Goal: Task Accomplishment & Management: Use online tool/utility

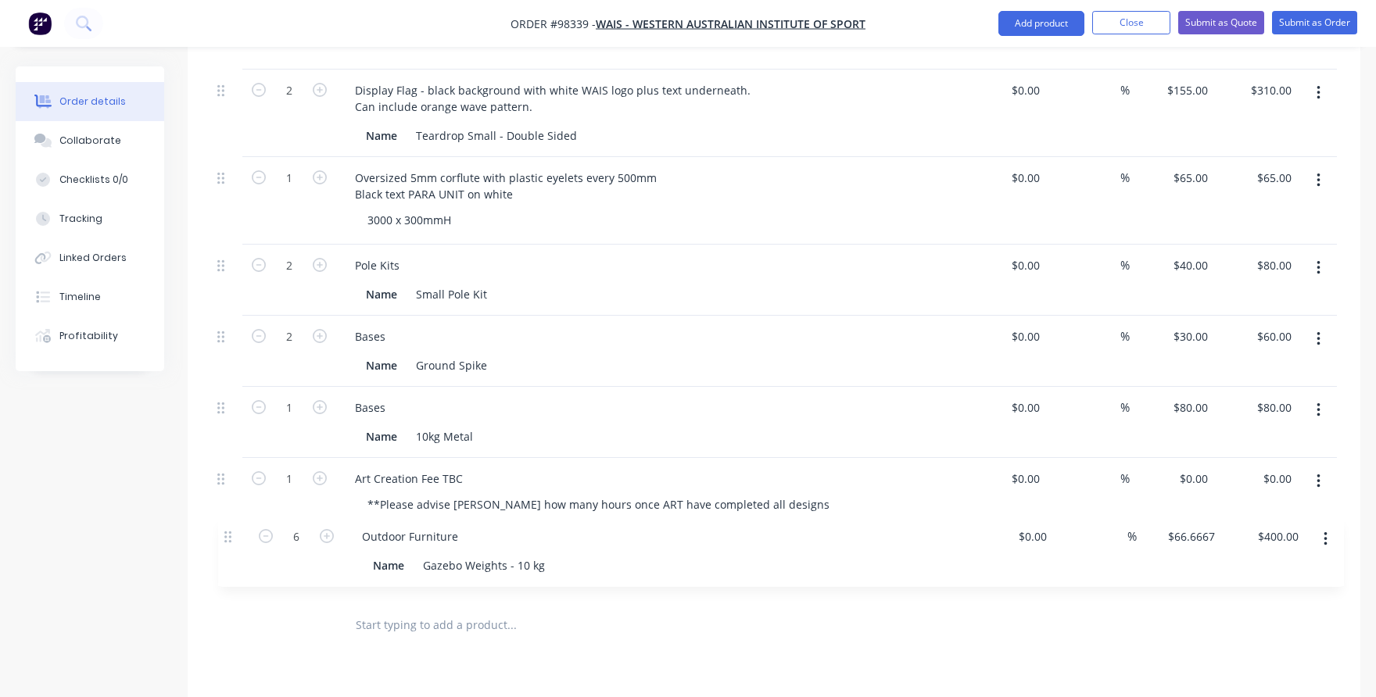
scroll to position [948, 0]
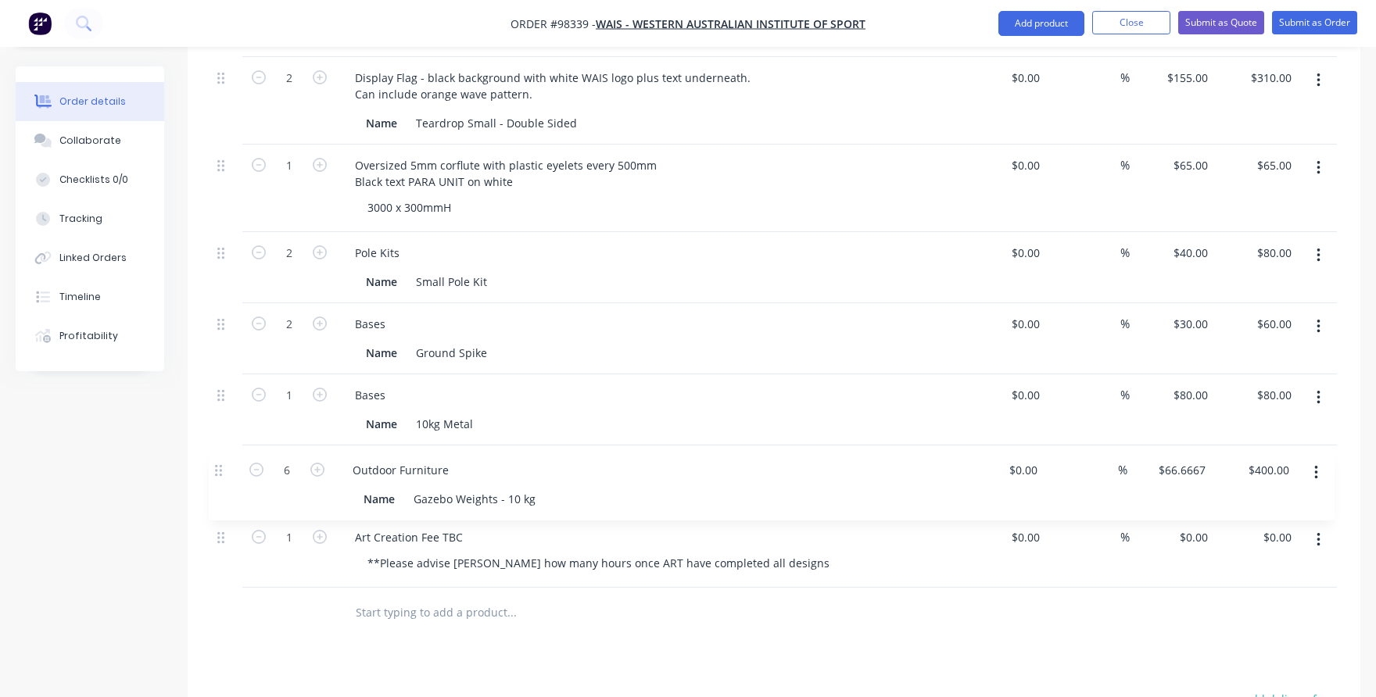
drag, startPoint x: 224, startPoint y: 305, endPoint x: 221, endPoint y: 476, distance: 171.2
click at [221, 476] on div "1 Outdoor Furniture - Roof Large Roof Panels: black background / white WAIS log…" at bounding box center [773, 93] width 1125 height 989
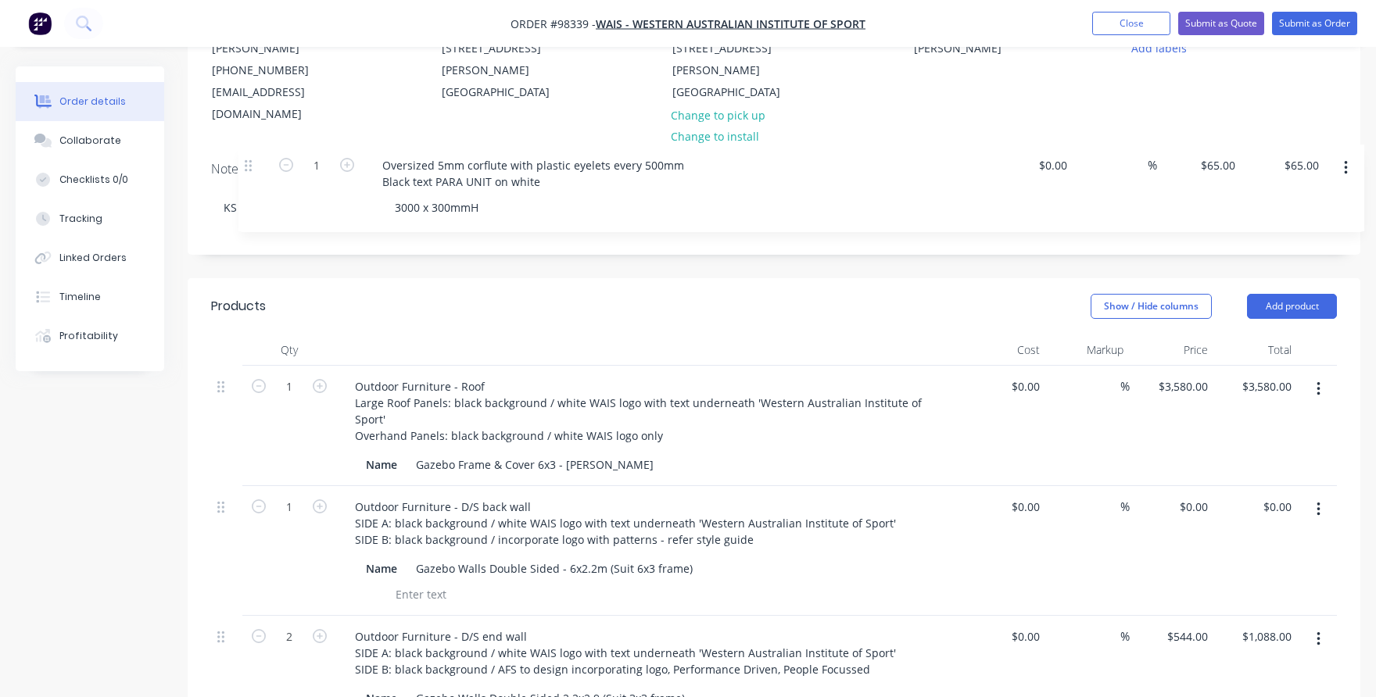
scroll to position [166, 0]
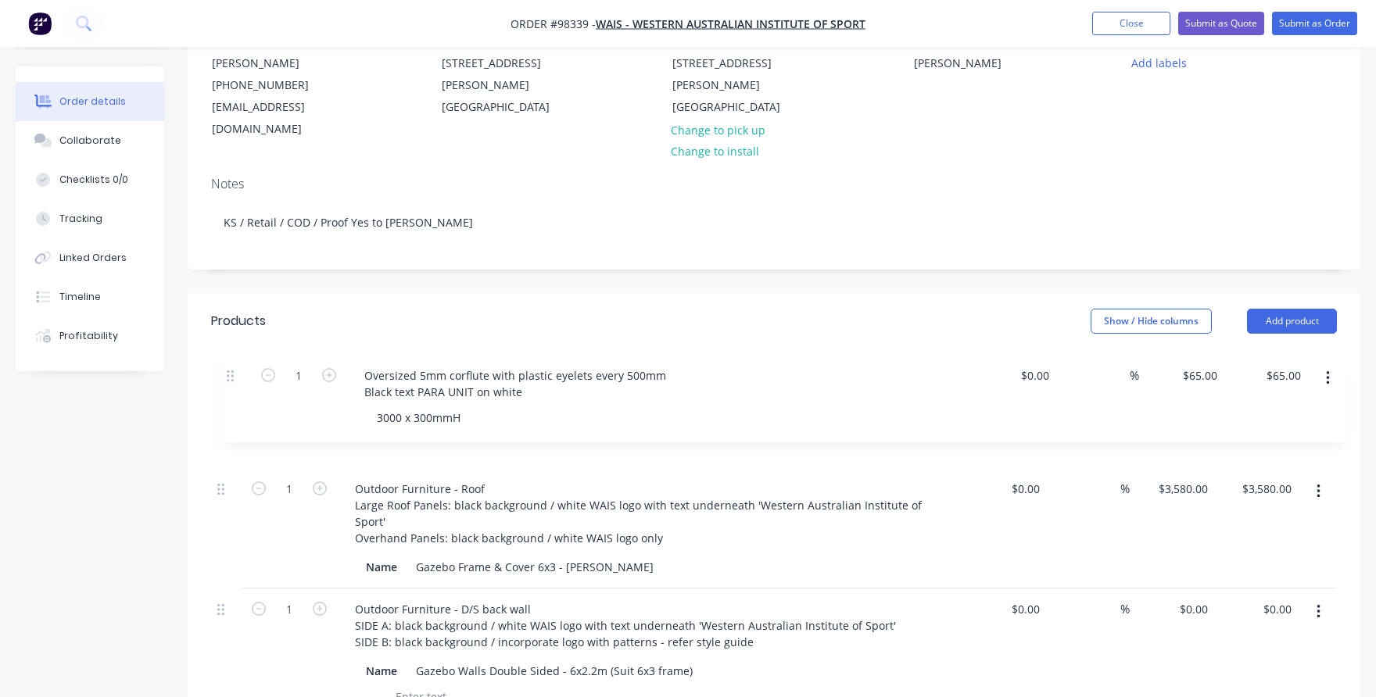
drag, startPoint x: 222, startPoint y: 537, endPoint x: 231, endPoint y: 374, distance: 163.6
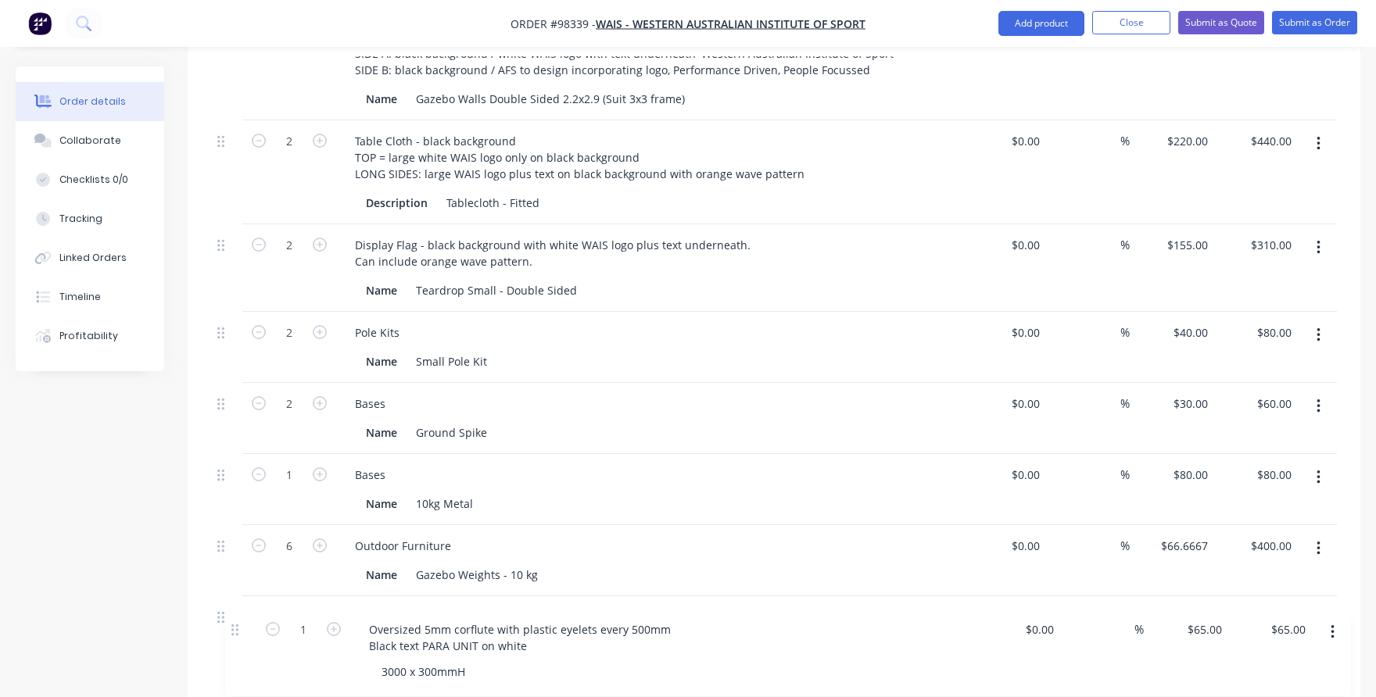
scroll to position [849, 0]
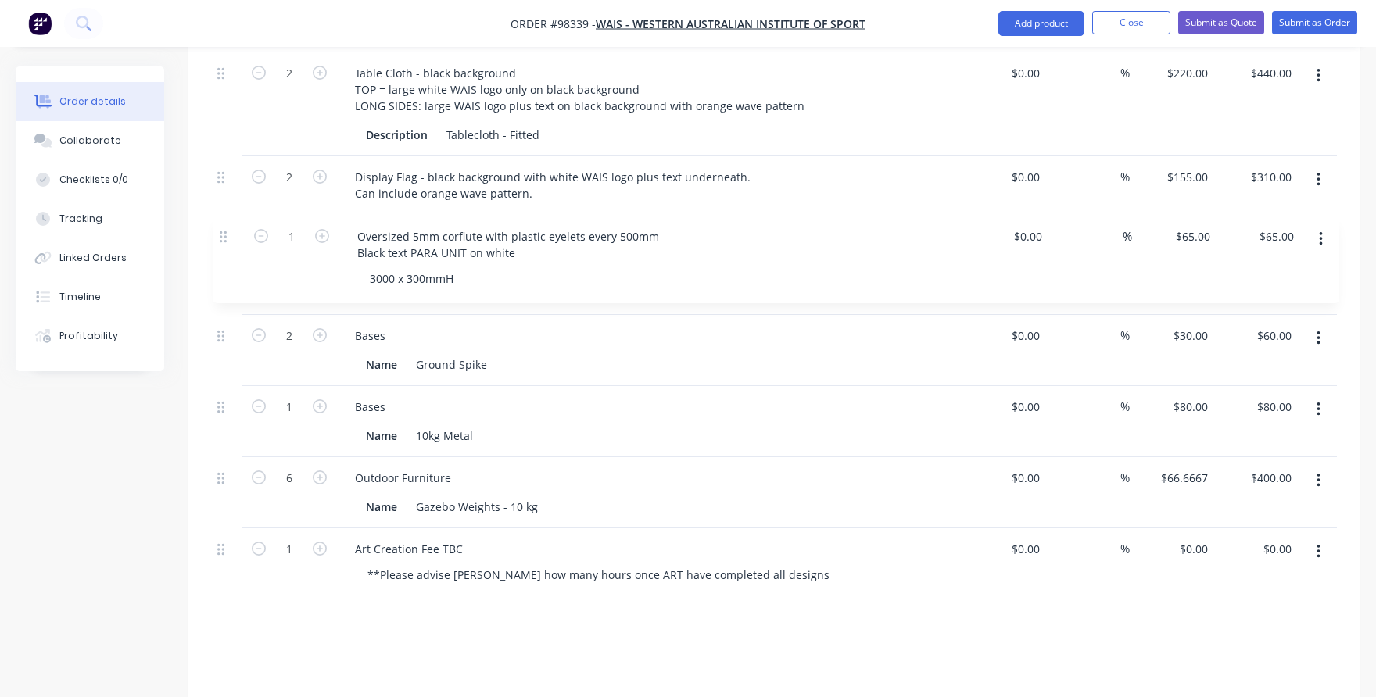
drag, startPoint x: 219, startPoint y: 378, endPoint x: 221, endPoint y: 241, distance: 137.6
click at [221, 241] on div "1 Oversized 5mm corflute with plastic eyelets every 500mm Black text PARA UNIT …" at bounding box center [773, 192] width 1125 height 989
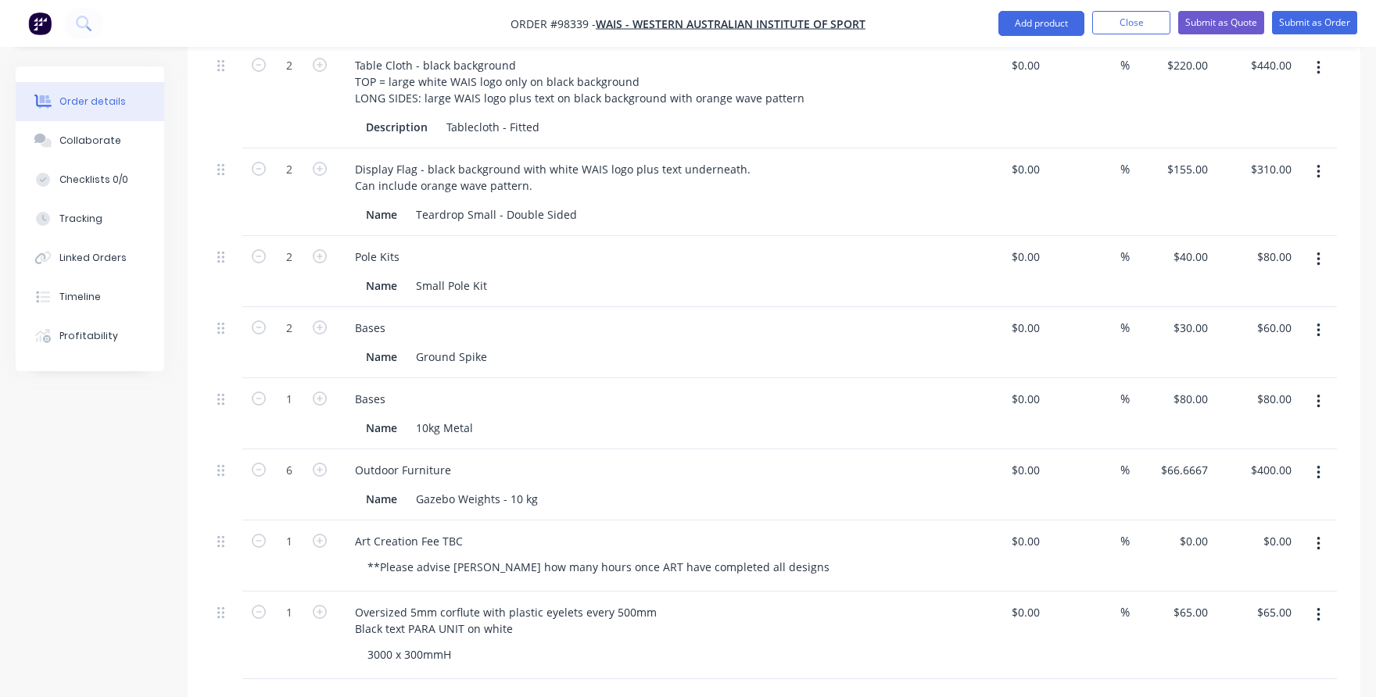
scroll to position [864, 0]
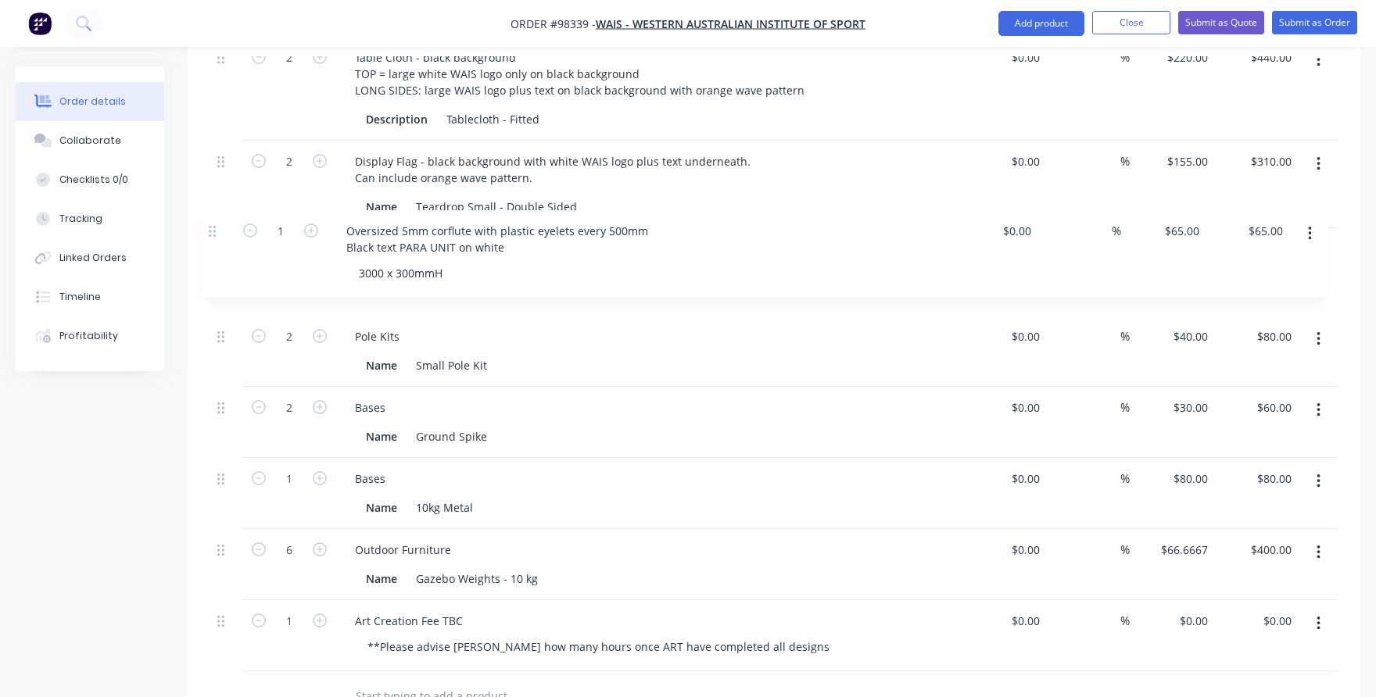
drag, startPoint x: 219, startPoint y: 601, endPoint x: 209, endPoint y: 230, distance: 371.4
click at [209, 230] on div "Qty Cost Markup Price Total 1 Outdoor Furniture - Roof Large Roof Panels: black…" at bounding box center [774, 186] width 1172 height 1071
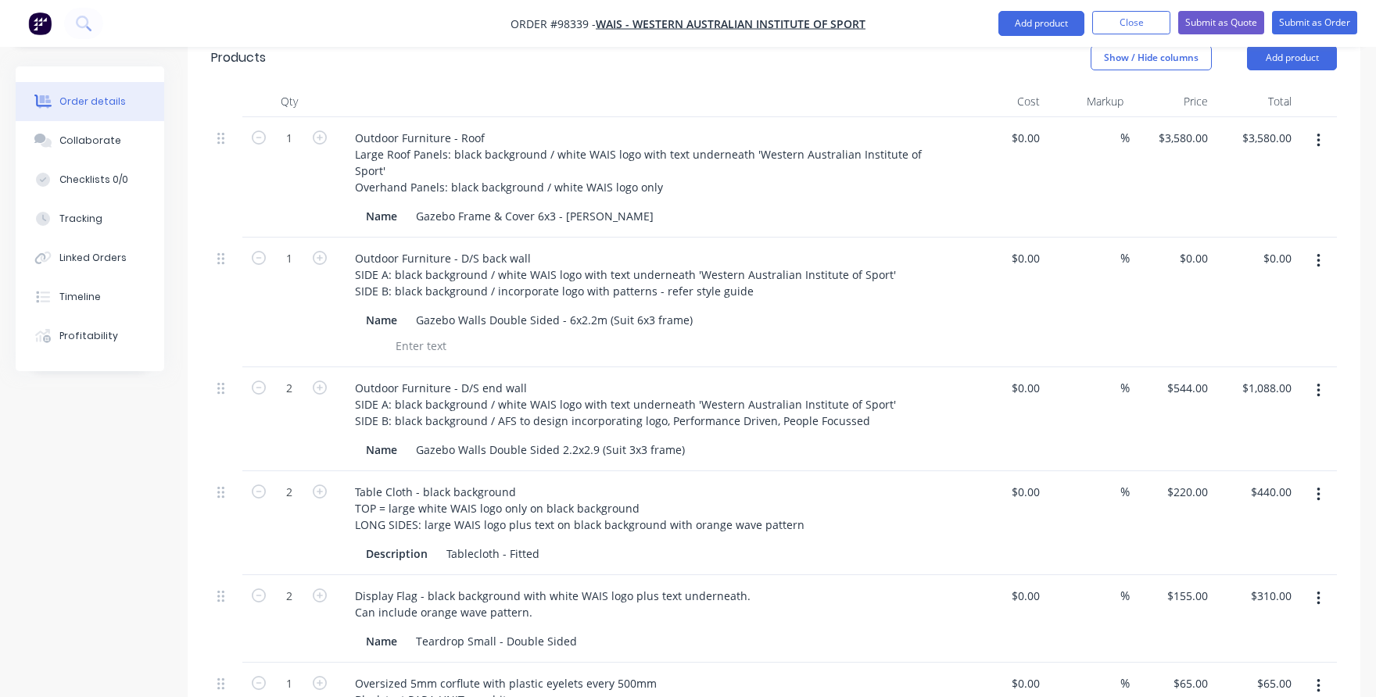
scroll to position [395, 0]
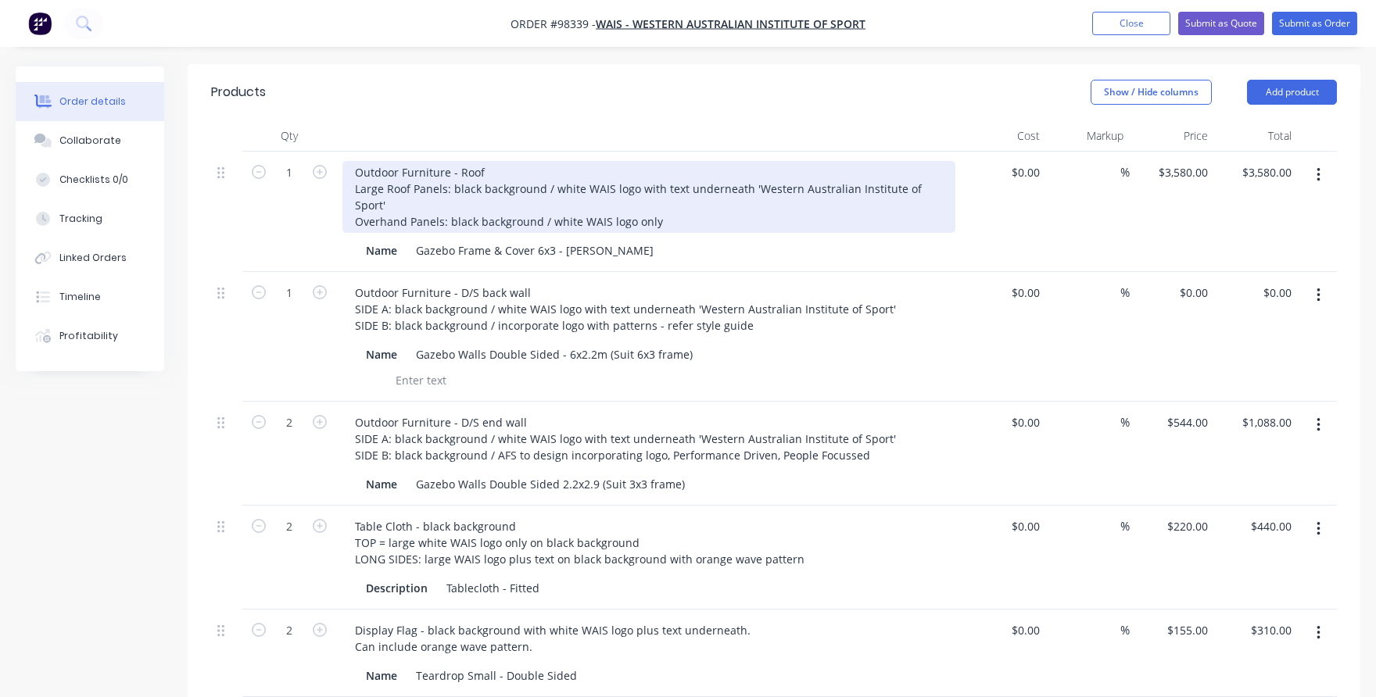
click at [354, 161] on div "Outdoor Furniture - Roof Large Roof Panels: black background / white WAIS logo …" at bounding box center [648, 197] width 613 height 72
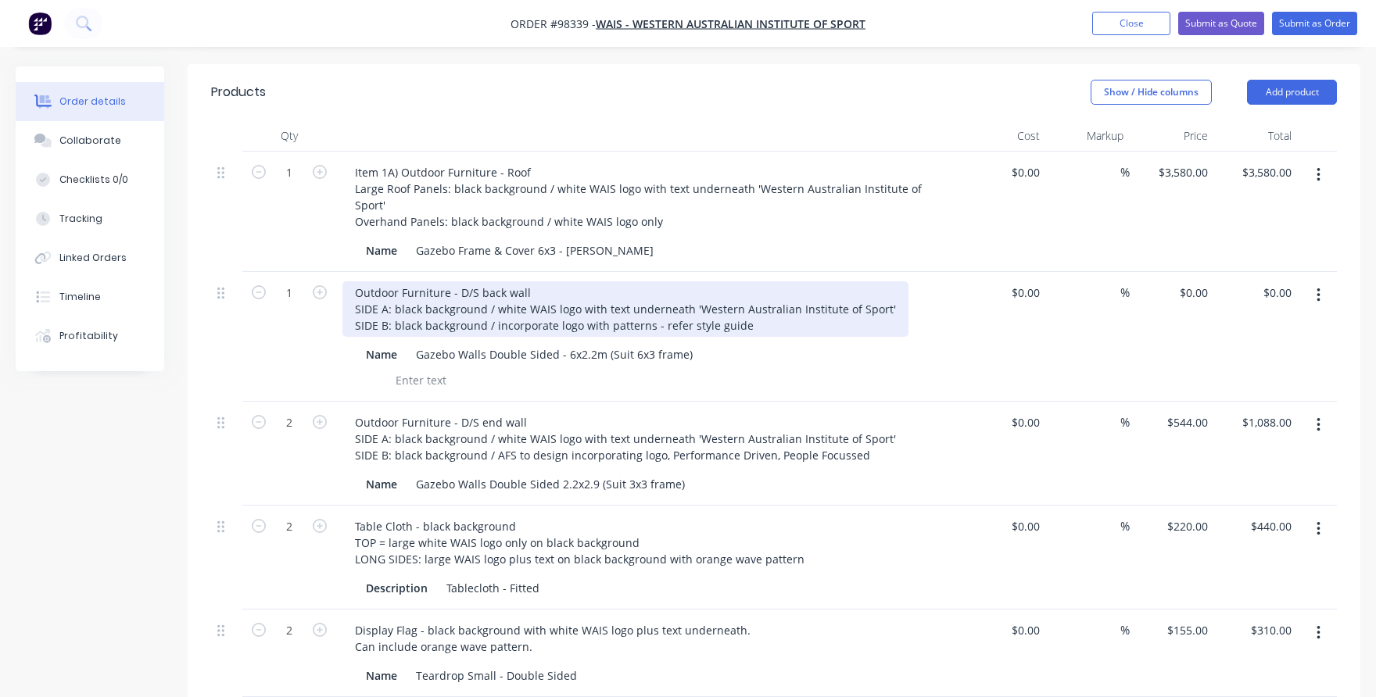
click at [350, 281] on div "Outdoor Furniture - D/S back wall SIDE A: black background / white WAIS logo wi…" at bounding box center [625, 308] width 566 height 55
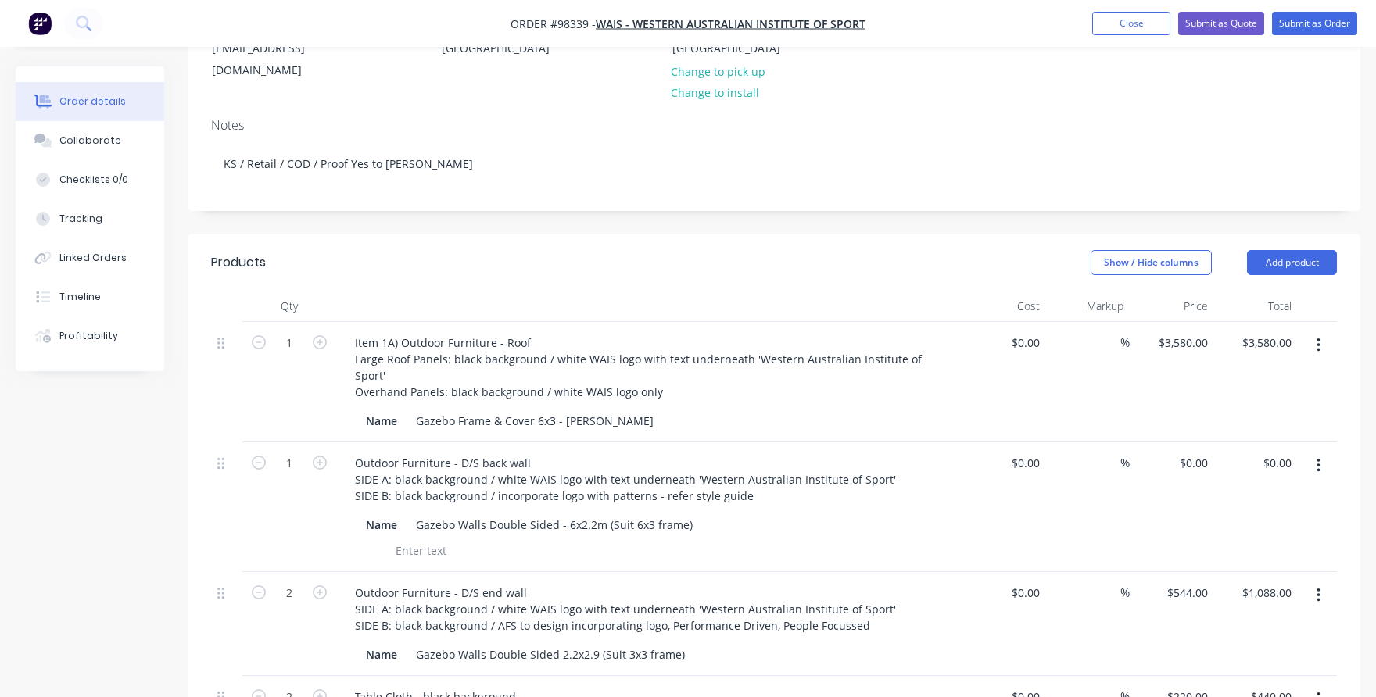
scroll to position [224, 0]
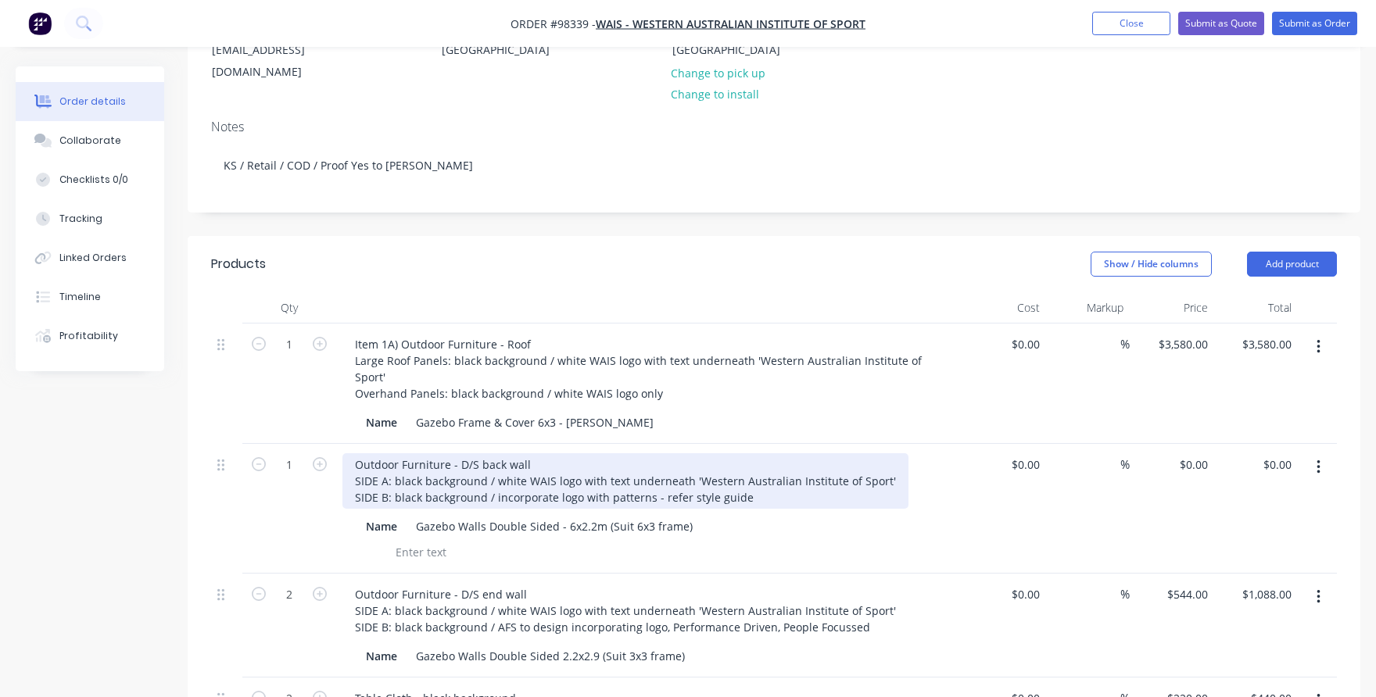
click at [356, 453] on div "Outdoor Furniture - D/S back wall SIDE A: black background / white WAIS logo wi…" at bounding box center [625, 480] width 566 height 55
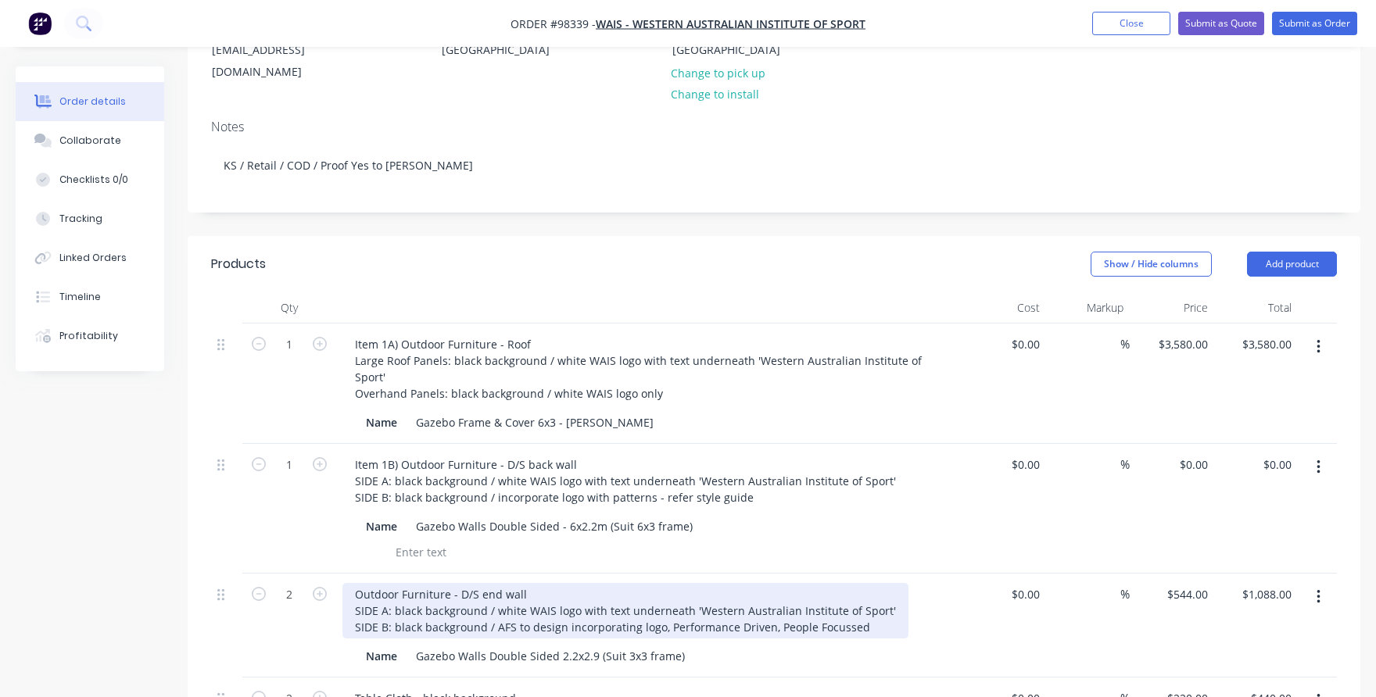
click at [349, 583] on div "Outdoor Furniture - D/S end wall SIDE A: black background / white WAIS logo wit…" at bounding box center [625, 610] width 566 height 55
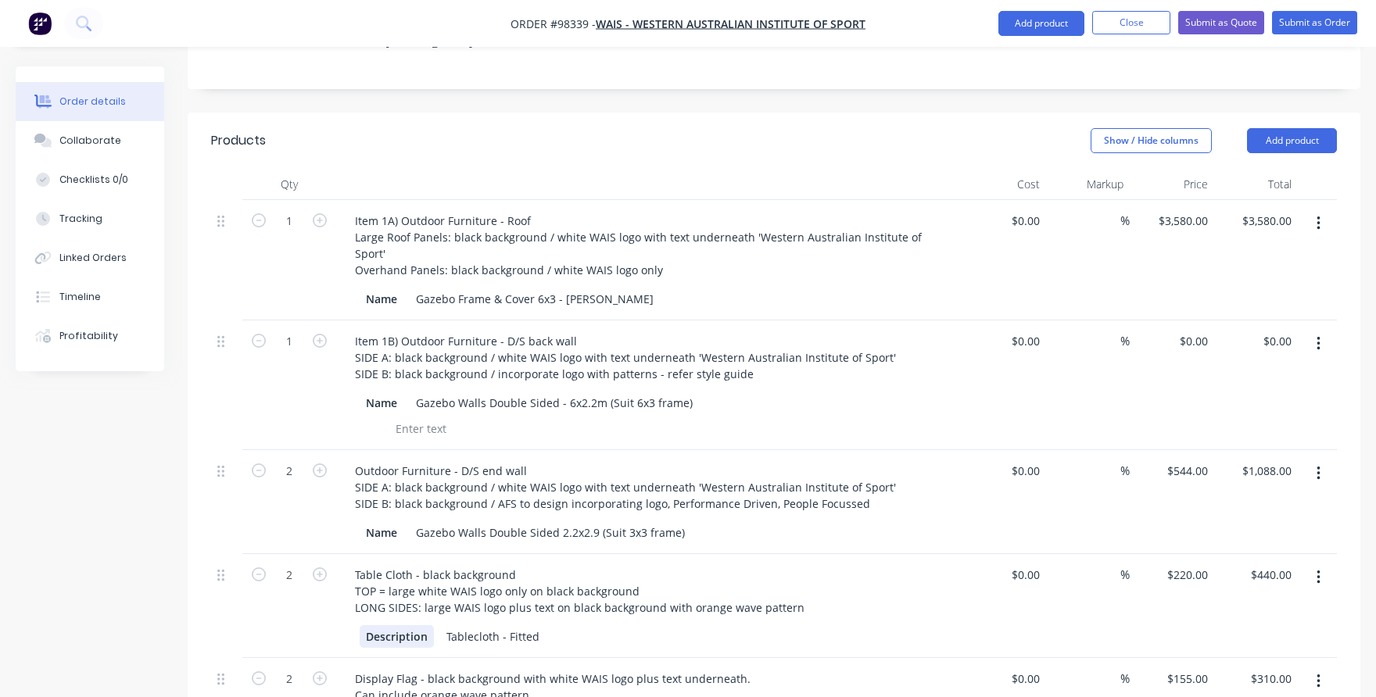
scroll to position [286, 0]
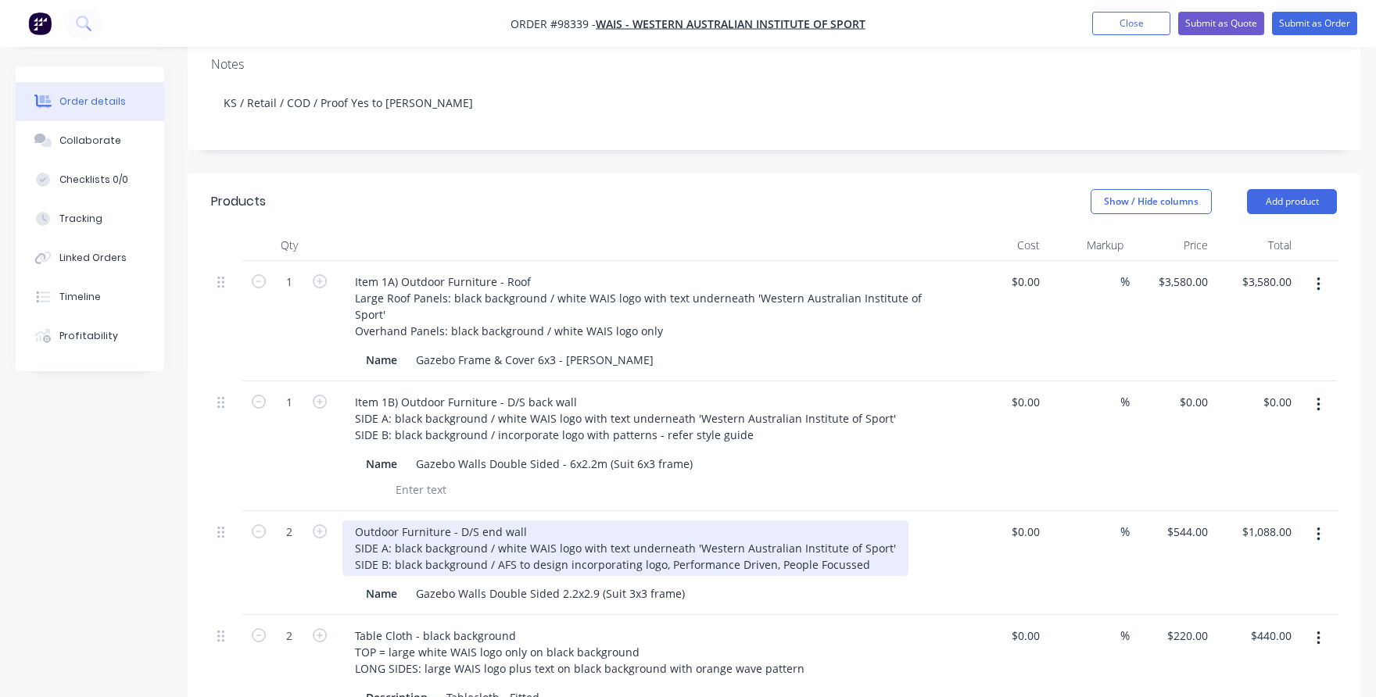
click at [354, 521] on div "Outdoor Furniture - D/S end wall SIDE A: black background / white WAIS logo wit…" at bounding box center [625, 548] width 566 height 55
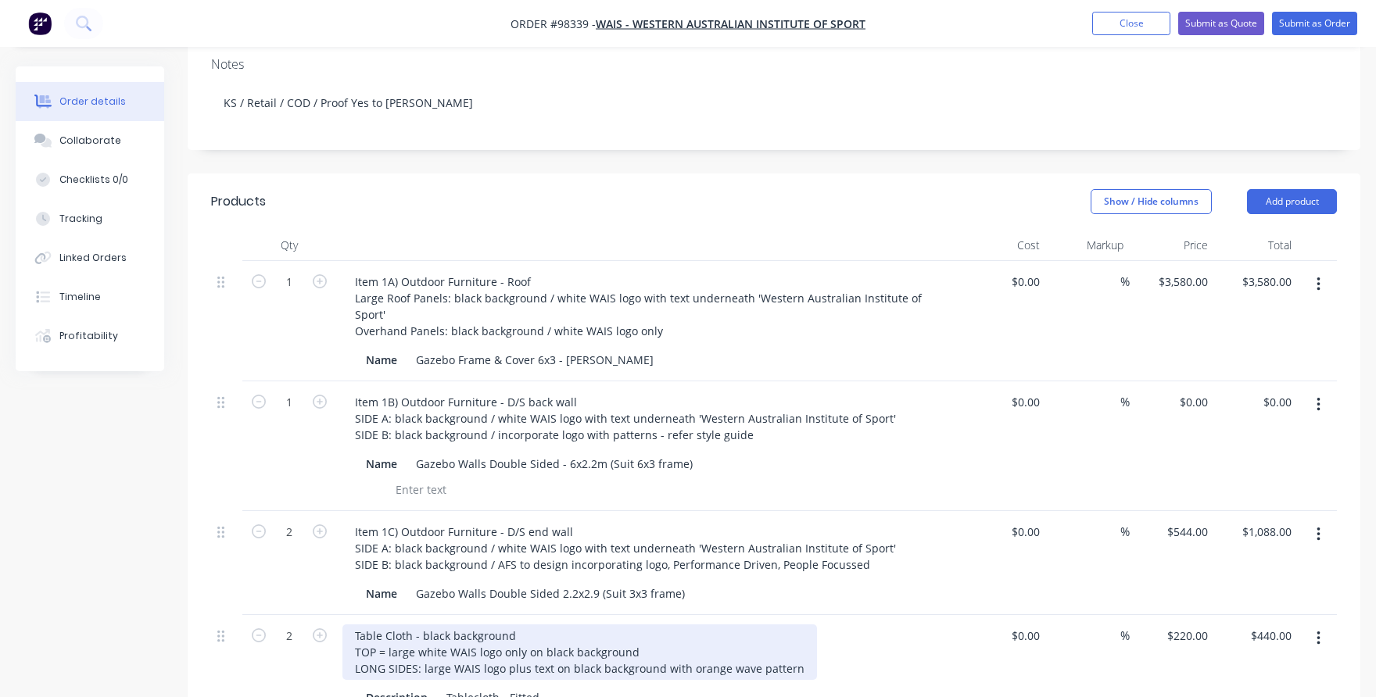
click at [374, 624] on div "Table Cloth - black background TOP = large white WAIS logo only on black backgr…" at bounding box center [579, 651] width 474 height 55
click at [356, 624] on div "Table Cloth - black background TOP = large white WAIS logo only on black backgr…" at bounding box center [579, 651] width 474 height 55
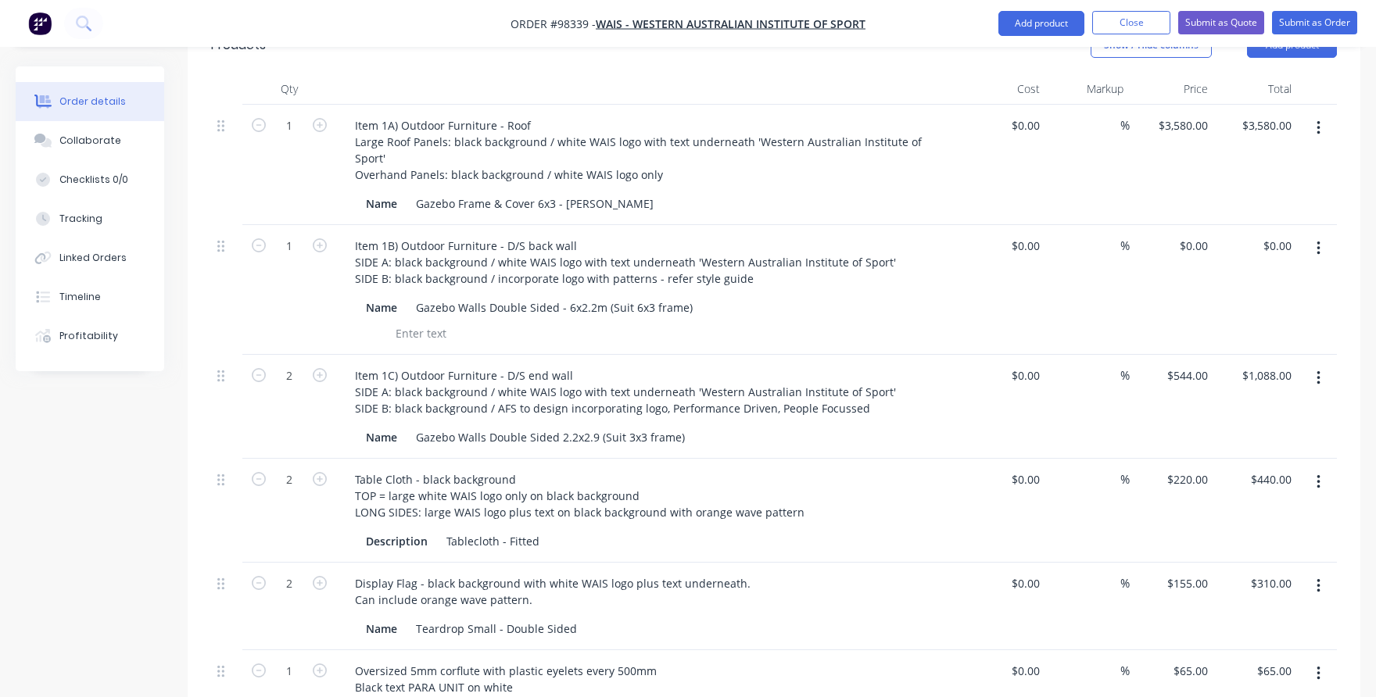
scroll to position [451, 0]
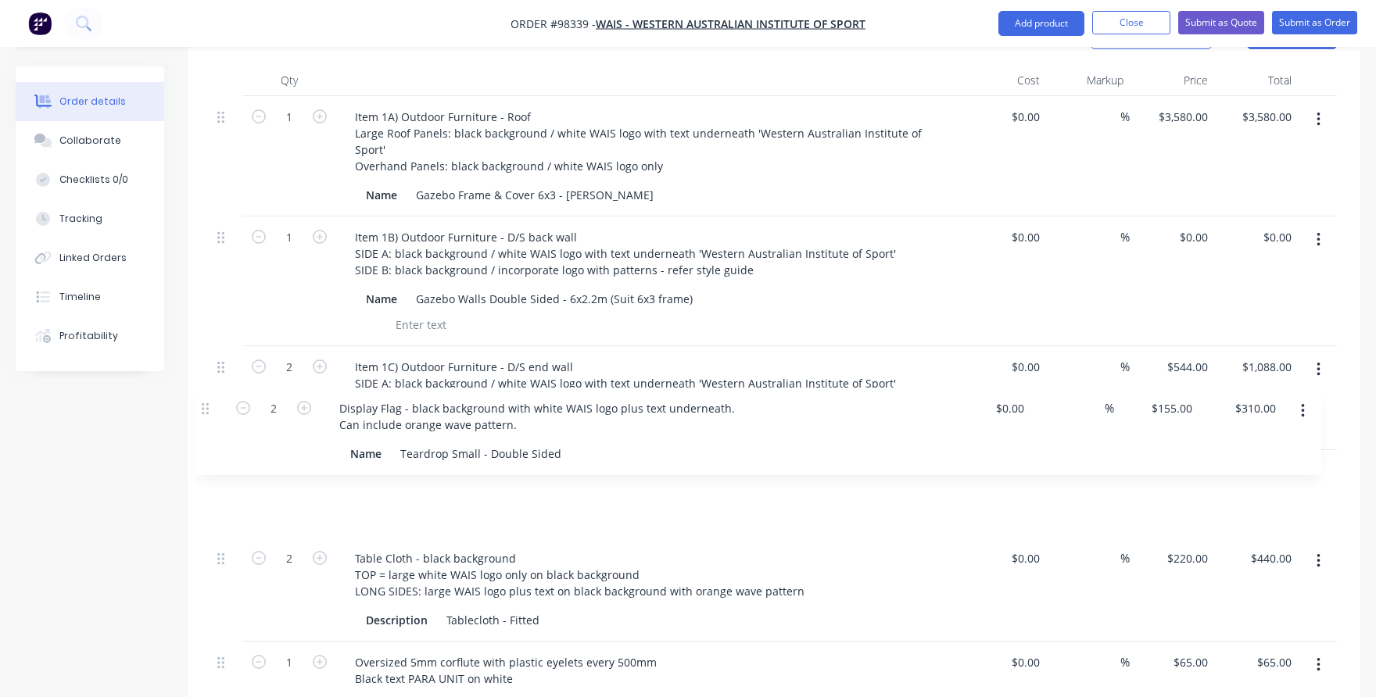
drag, startPoint x: 220, startPoint y: 562, endPoint x: 202, endPoint y: 404, distance: 158.9
click at [202, 404] on div "Qty Cost Markup Price Total 1 Item 1A) Outdoor Furniture - Roof Large Roof Pane…" at bounding box center [774, 600] width 1172 height 1071
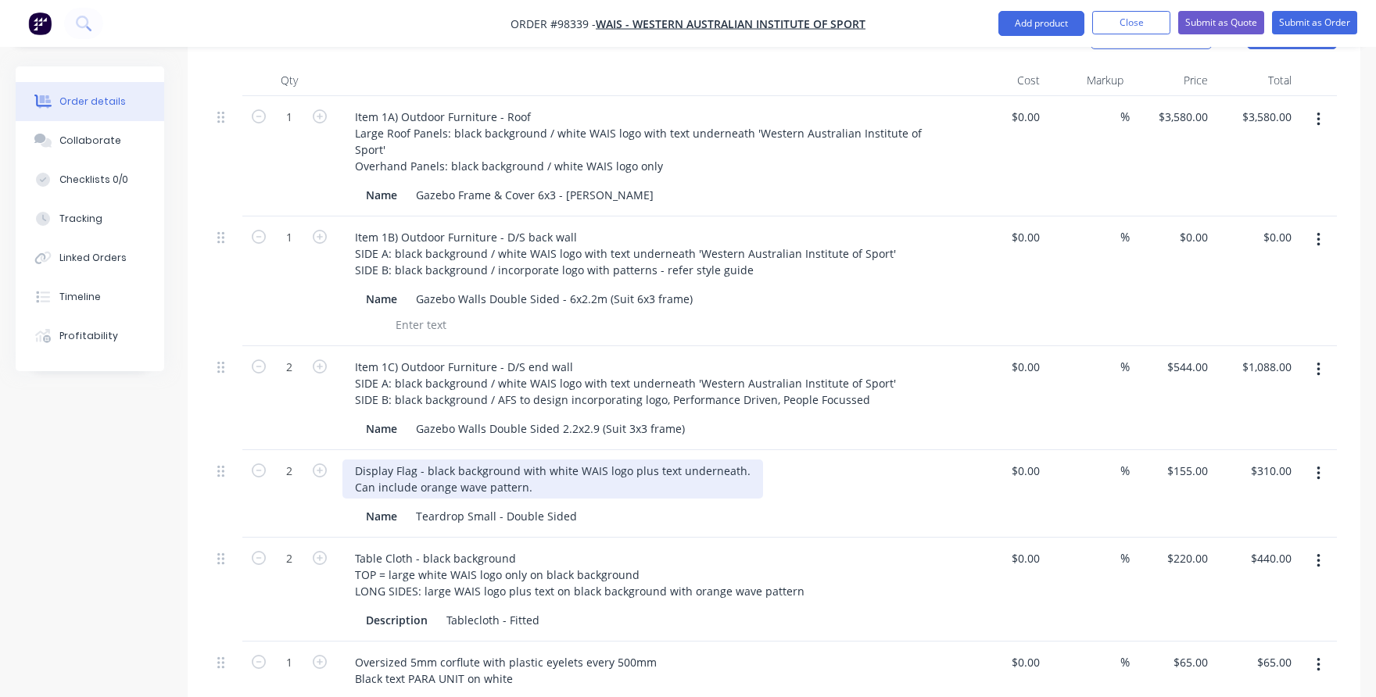
click at [358, 460] on div "Display Flag - black background with white WAIS logo plus text underneath. Can …" at bounding box center [552, 479] width 420 height 39
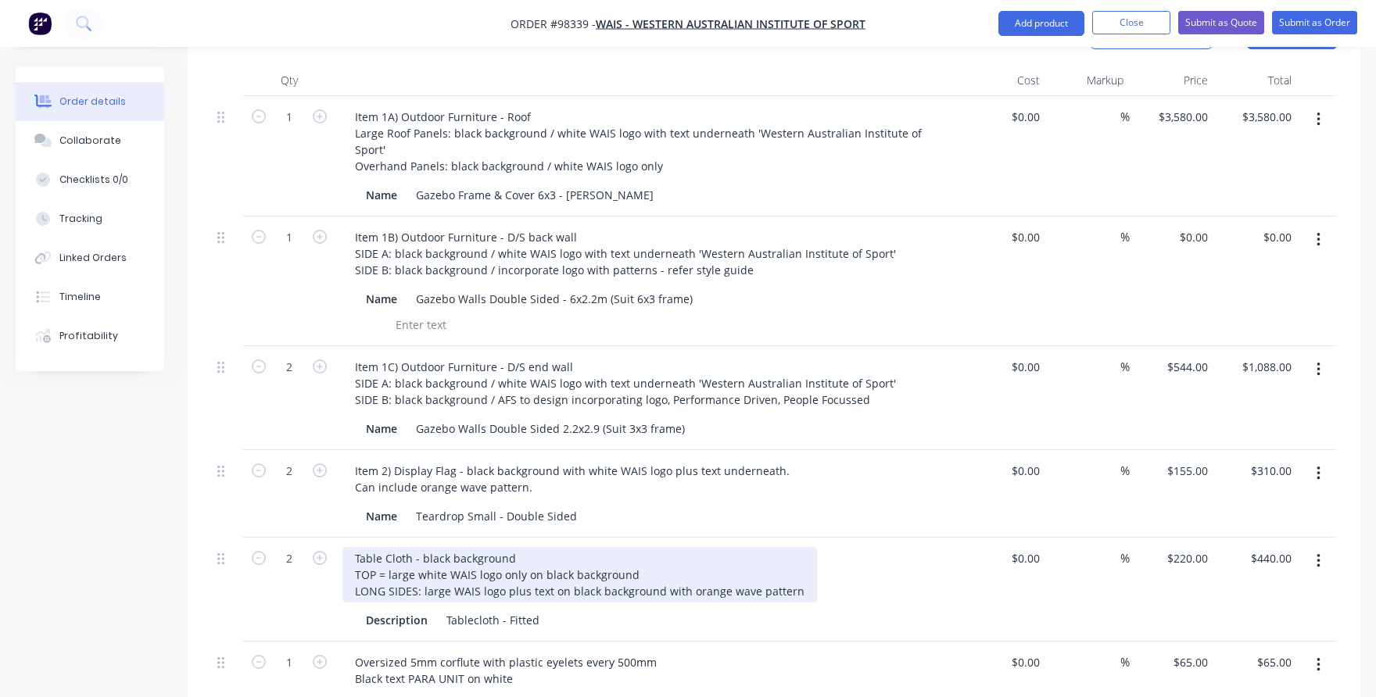
click at [356, 547] on div "Table Cloth - black background TOP = large white WAIS logo only on black backgr…" at bounding box center [579, 574] width 474 height 55
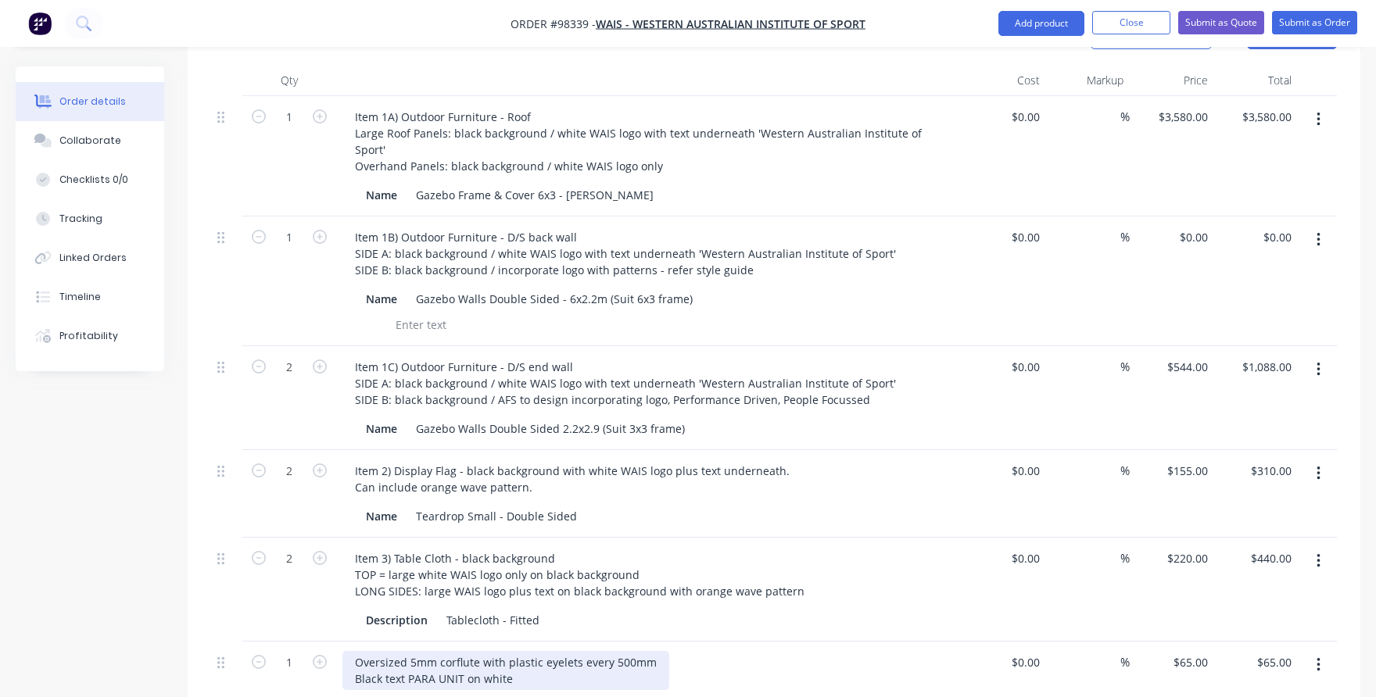
click at [350, 651] on div "Oversized 5mm corflute with plastic eyelets every 500mm Black text PARA UNIT on…" at bounding box center [505, 670] width 327 height 39
click at [355, 651] on div "Oversized 5mm corflute with plastic eyelets every 500mm Black text PARA UNIT on…" at bounding box center [505, 670] width 327 height 39
click at [327, 657] on div "1" at bounding box center [289, 686] width 94 height 88
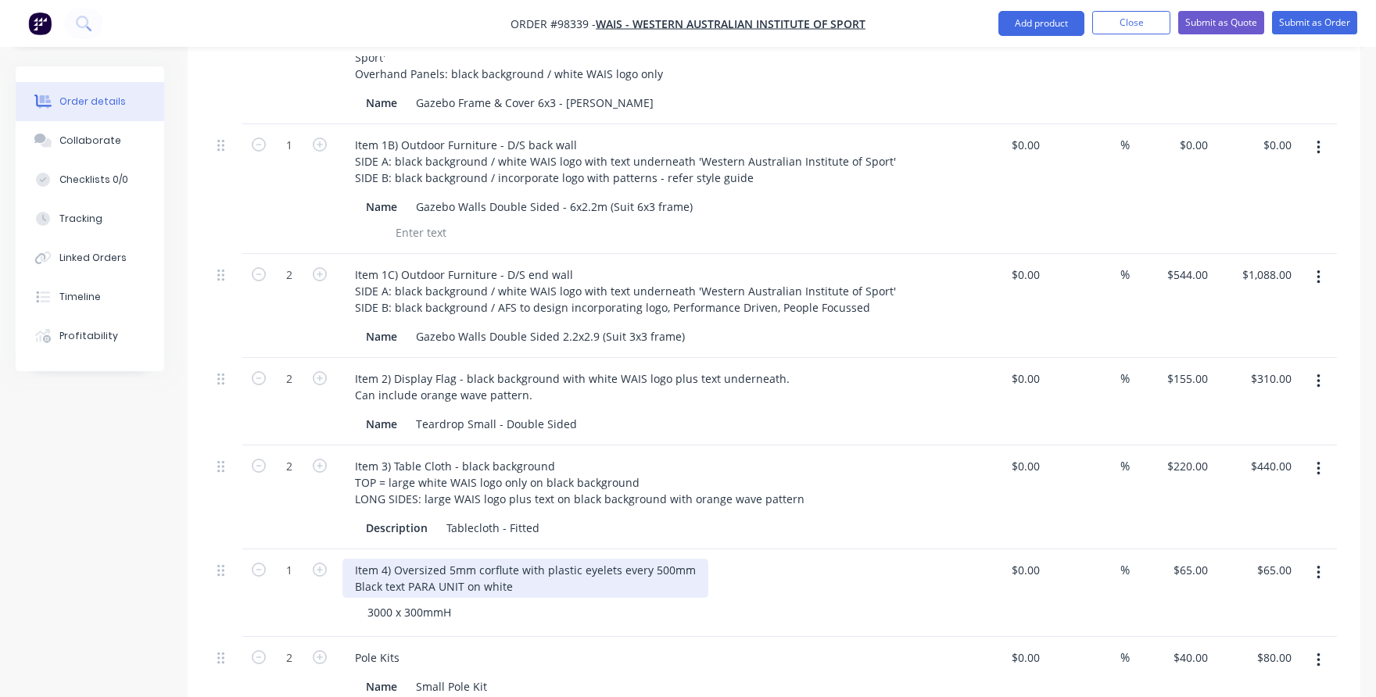
scroll to position [607, 0]
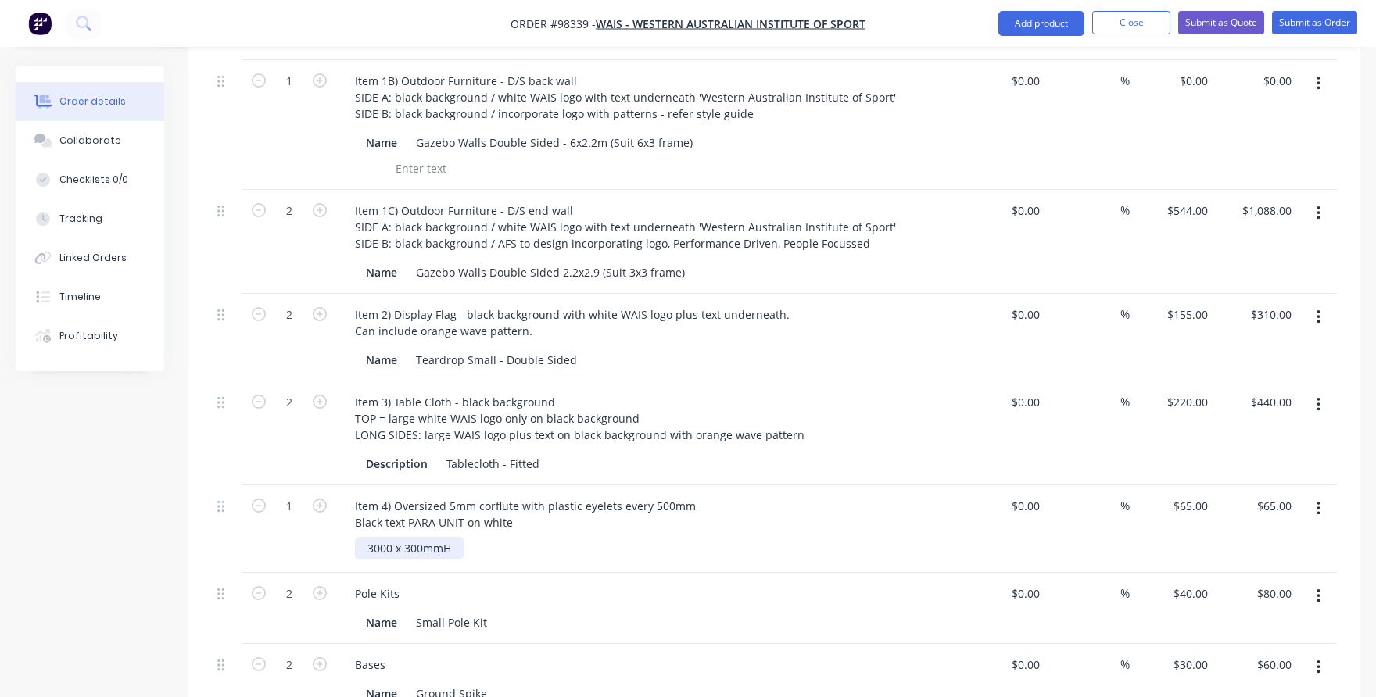
click at [463, 537] on div "3000 x 300mmH" at bounding box center [409, 548] width 109 height 23
click at [488, 582] on div "Pole Kits" at bounding box center [648, 593] width 613 height 23
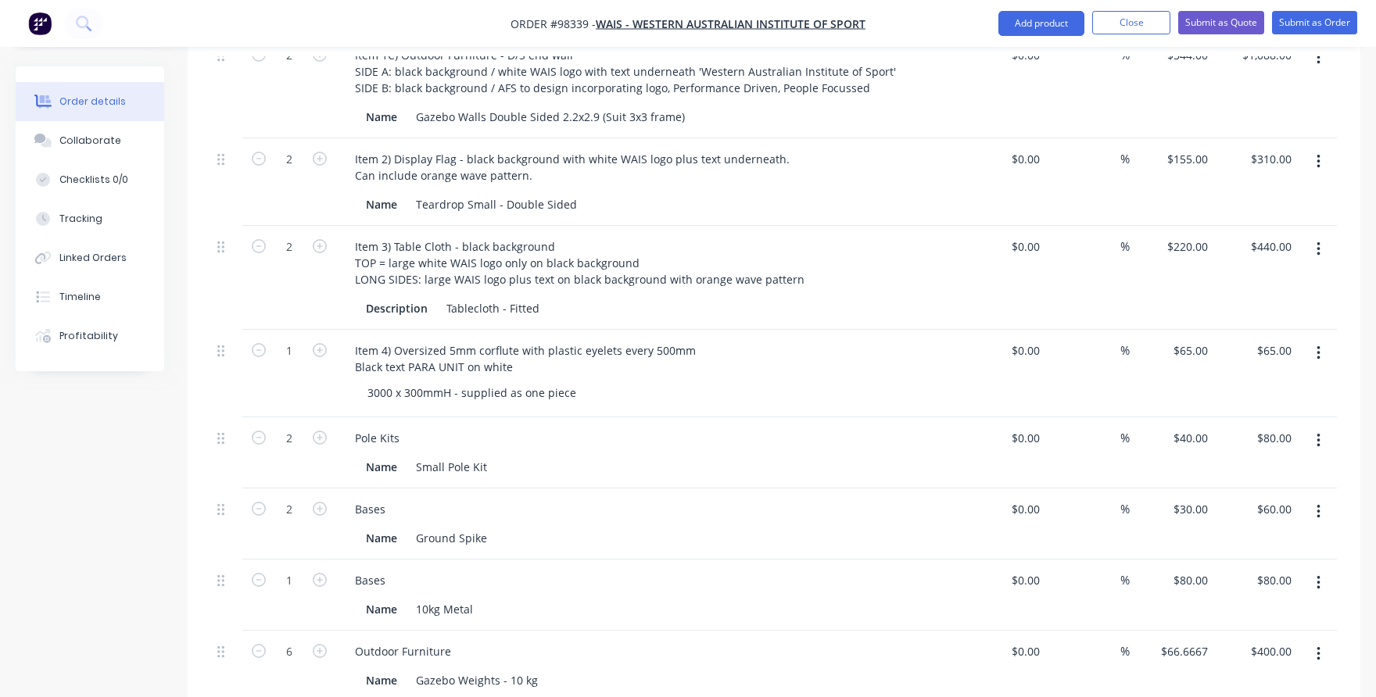
scroll to position [764, 0]
click at [320, 572] on icon "button" at bounding box center [320, 579] width 14 height 14
type input "2"
type input "$160.00"
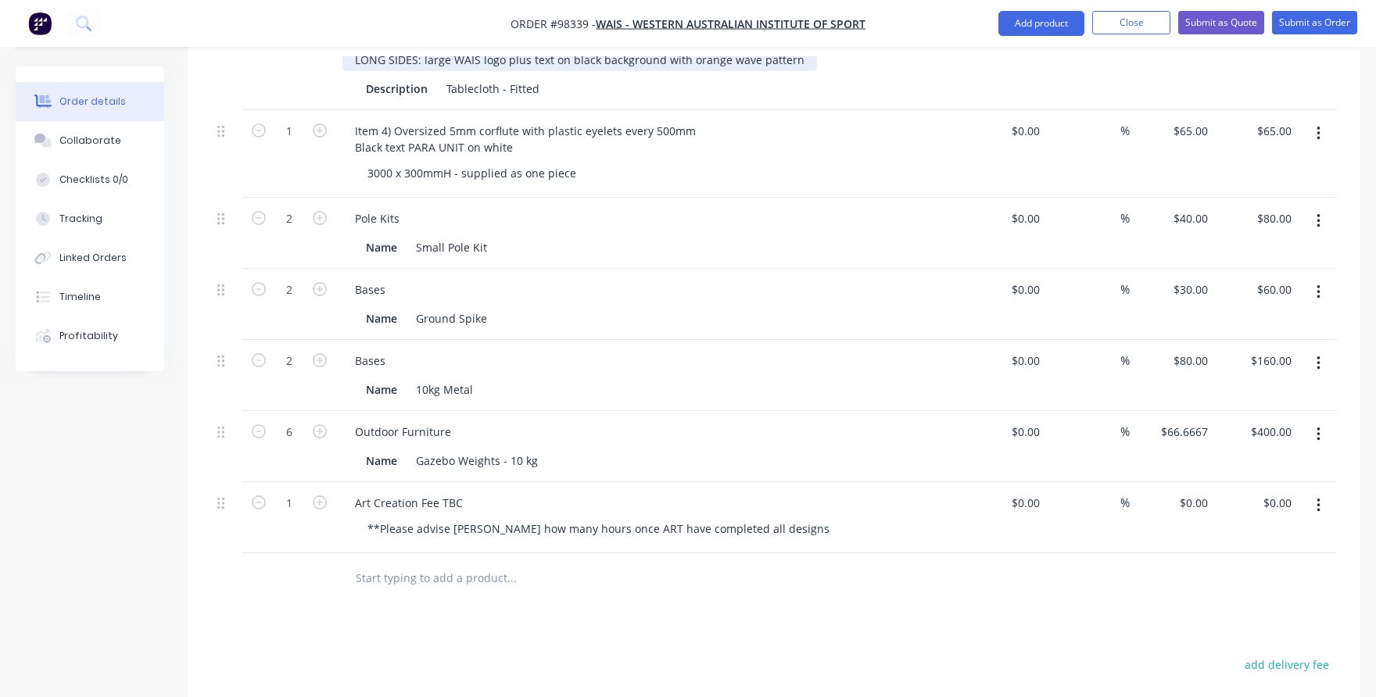
scroll to position [1076, 0]
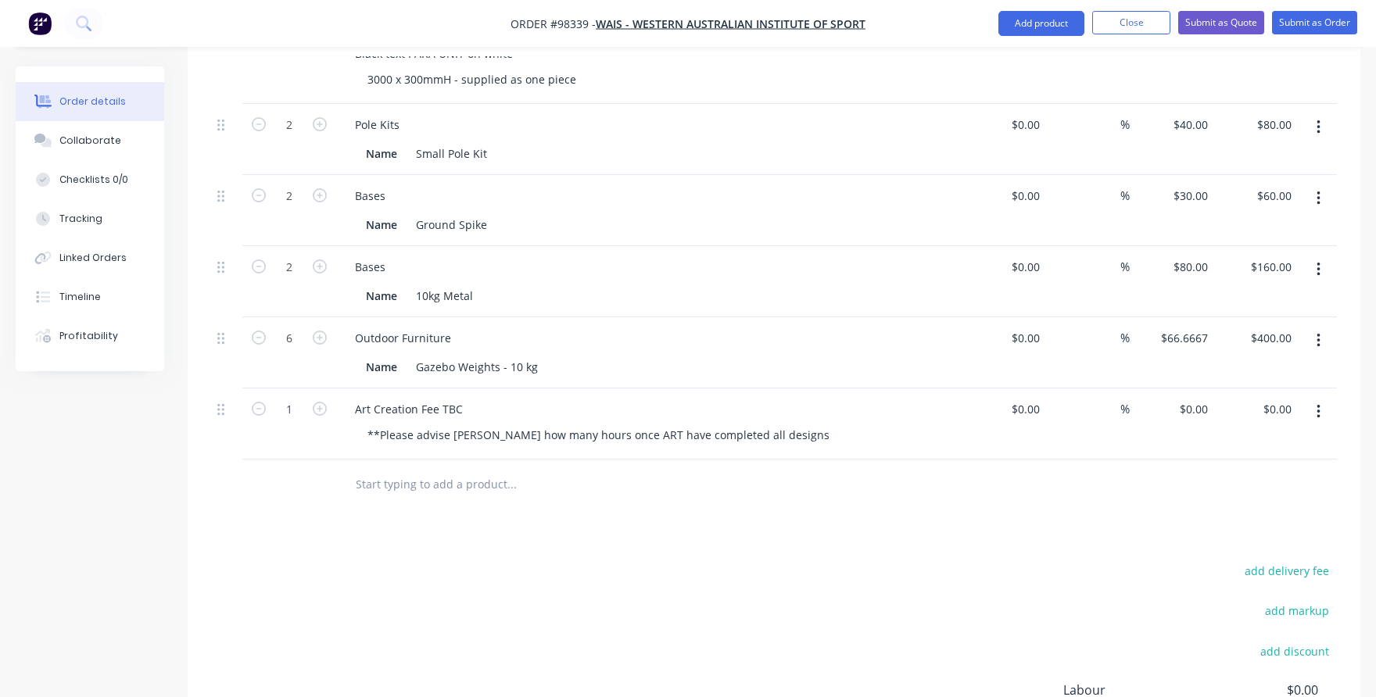
click at [370, 469] on input "text" at bounding box center [511, 484] width 313 height 31
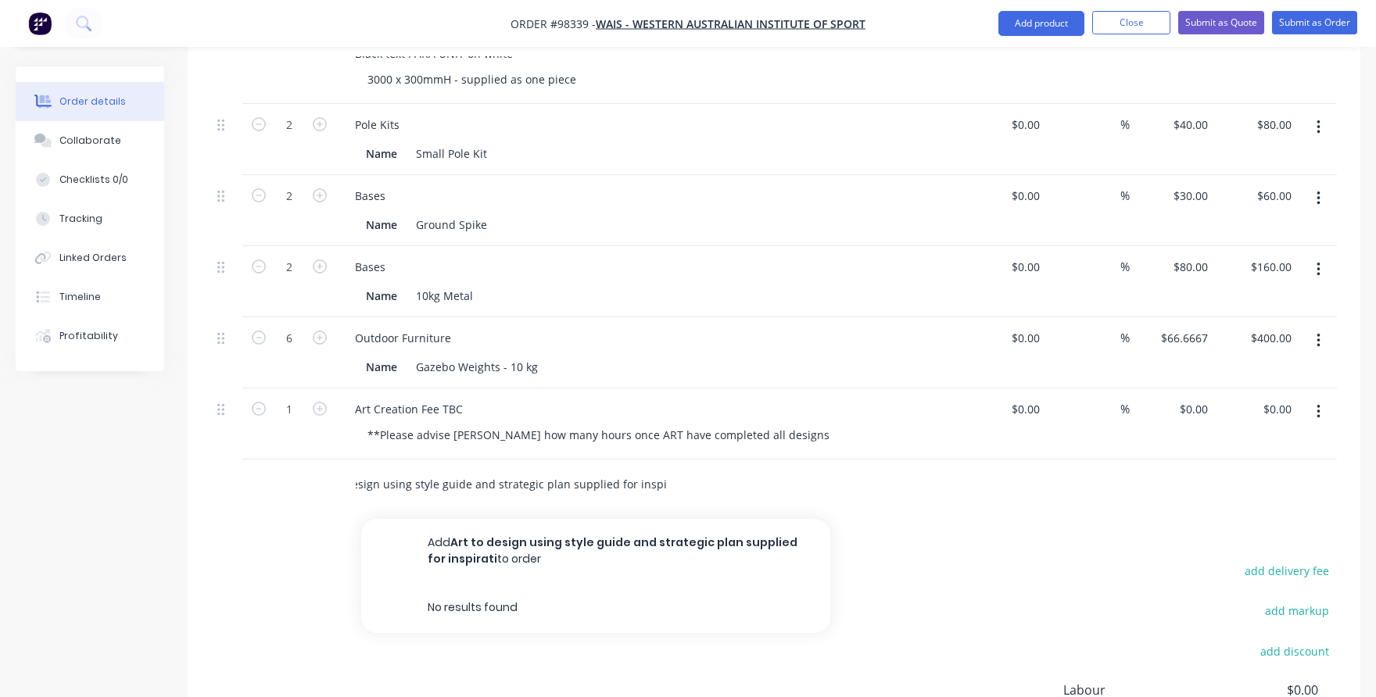
scroll to position [0, 56]
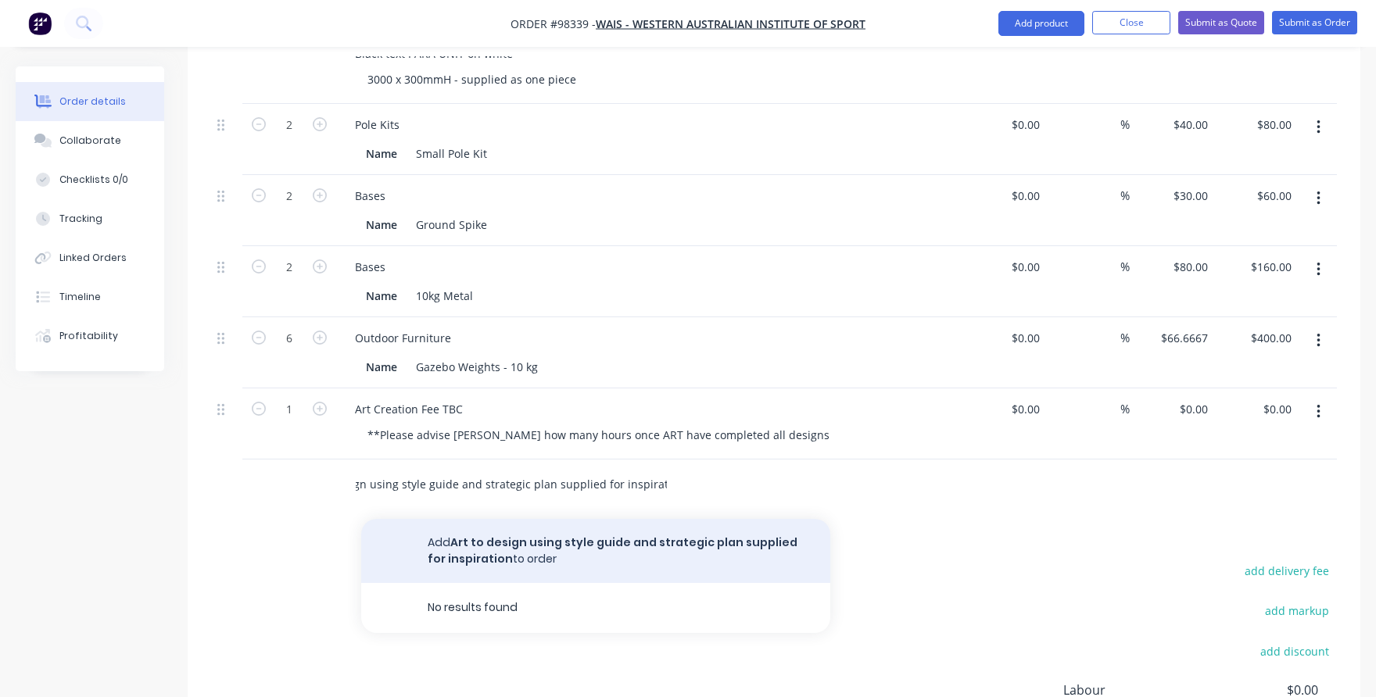
type input "Art to design using style guide and strategic plan supplied for inspiration"
click at [418, 521] on button "Add Art to design using style guide and strategic plan supplied for inspiration…" at bounding box center [595, 551] width 469 height 64
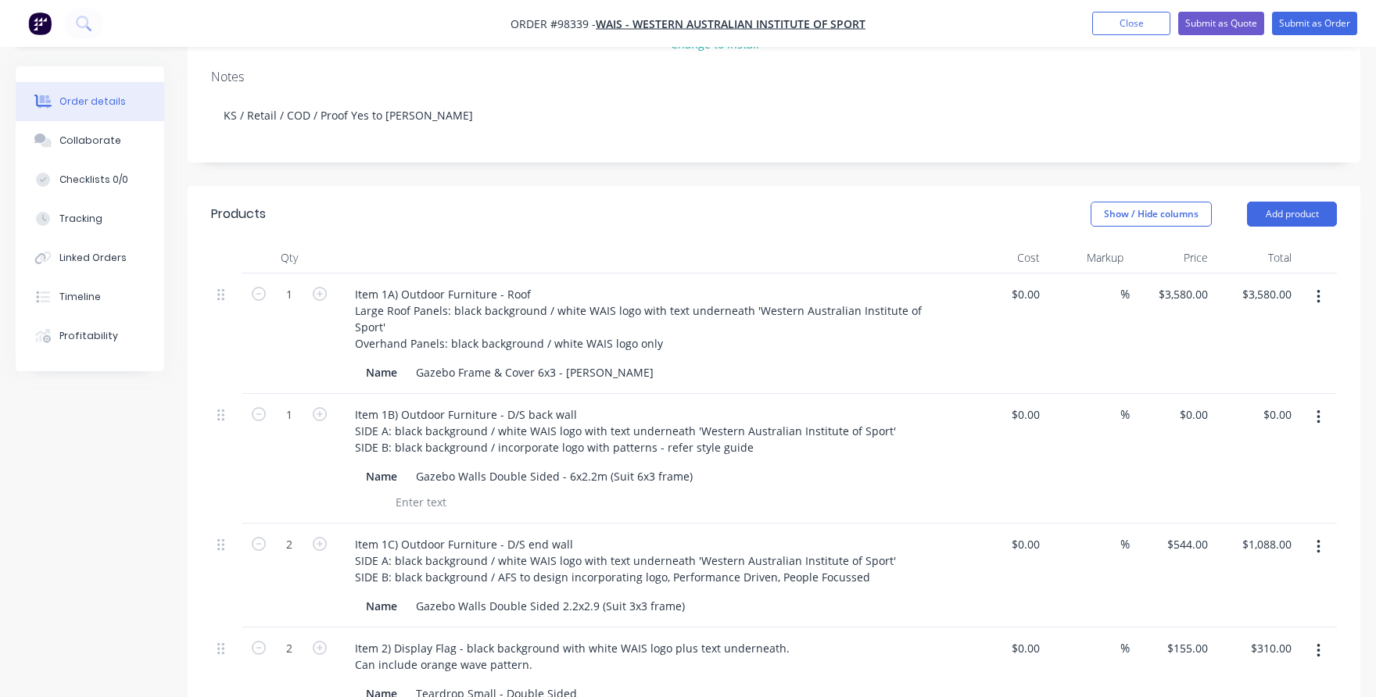
scroll to position [249, 0]
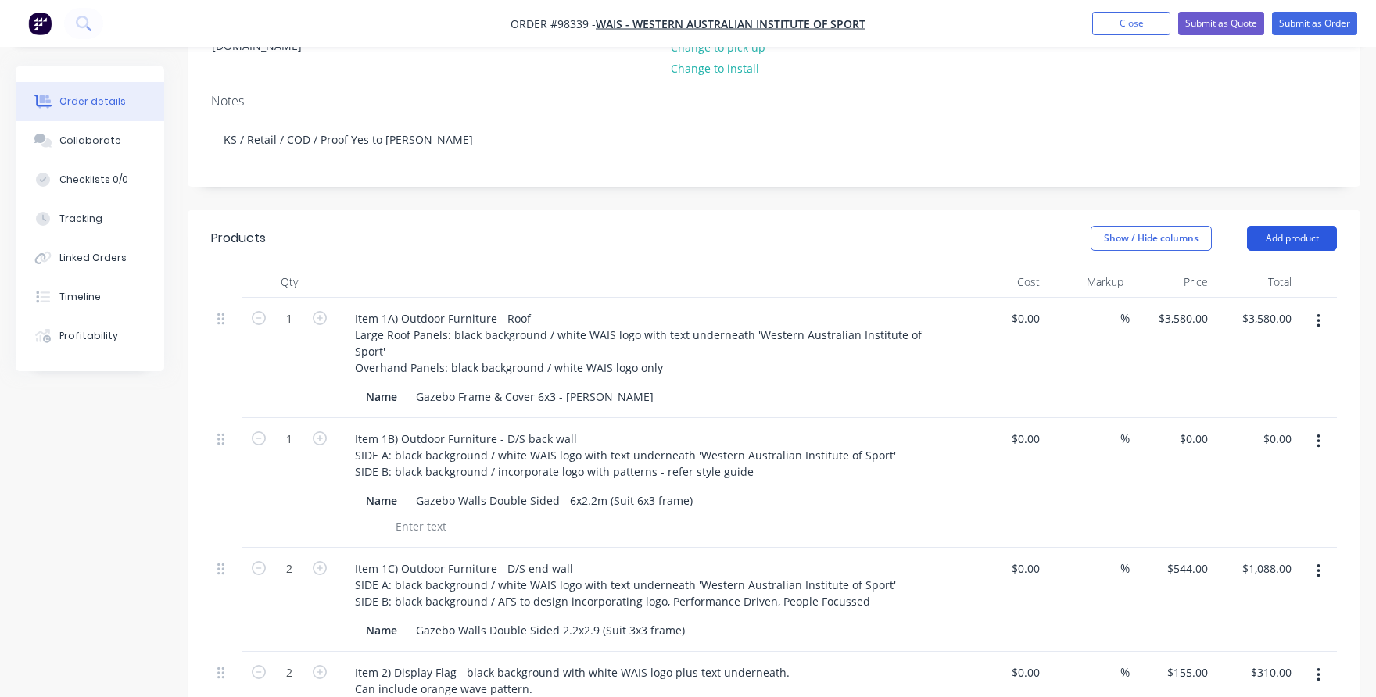
click at [1274, 226] on button "Add product" at bounding box center [1292, 238] width 90 height 25
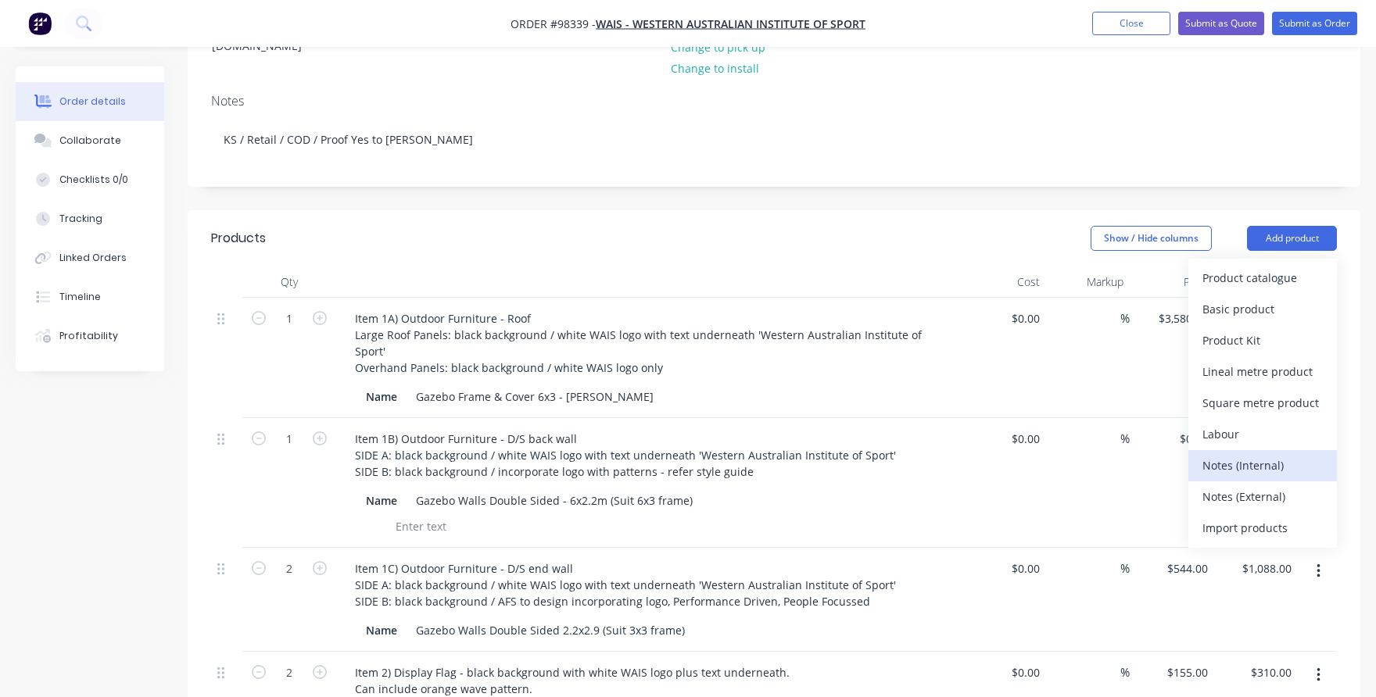
click at [1261, 454] on div "Notes (Internal)" at bounding box center [1262, 465] width 120 height 23
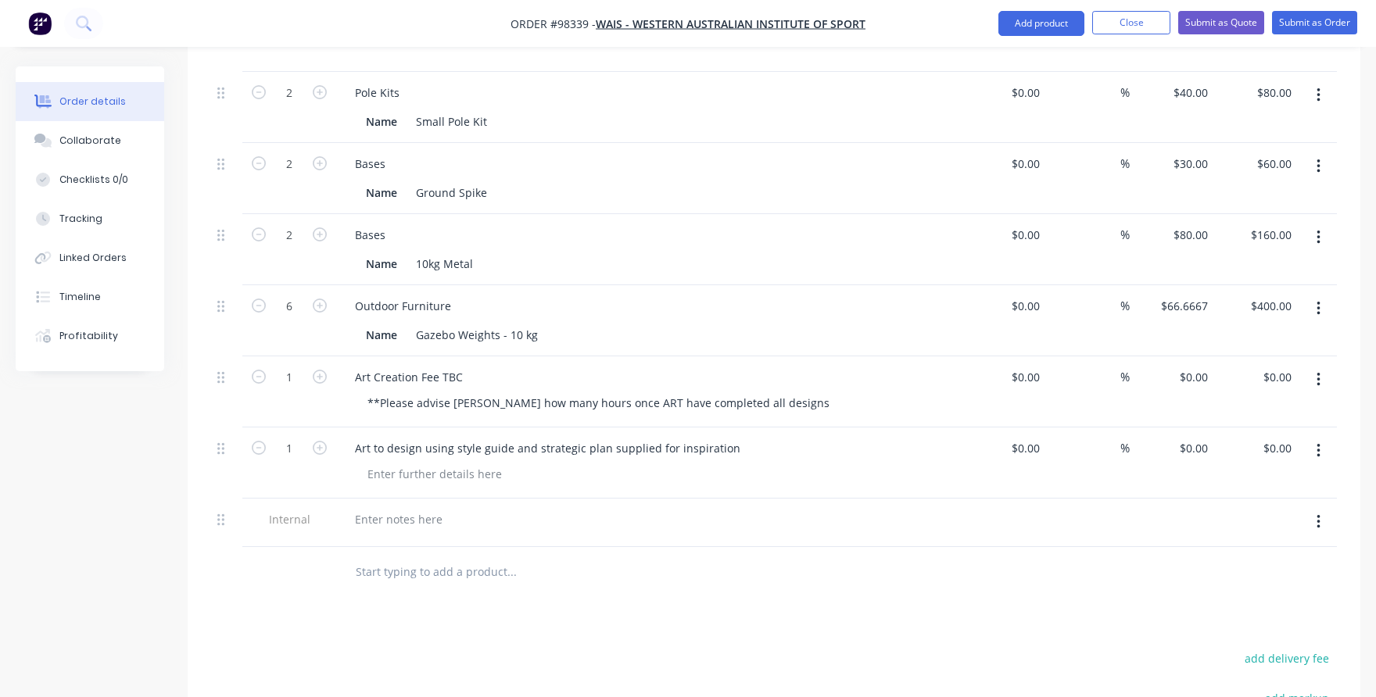
scroll to position [1109, 0]
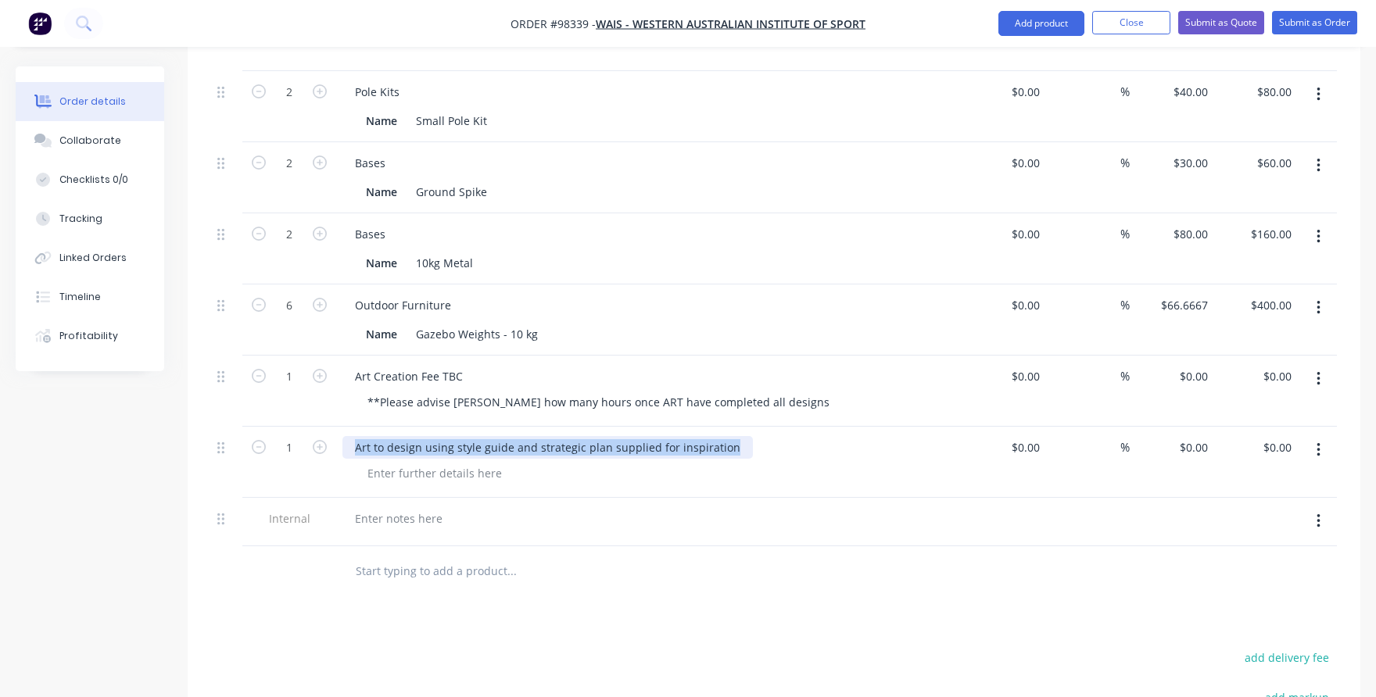
drag, startPoint x: 728, startPoint y: 421, endPoint x: 355, endPoint y: 421, distance: 373.6
click at [355, 436] on div "Art to design using style guide and strategic plan supplied for inspiration" at bounding box center [547, 447] width 410 height 23
copy div "Art to design using style guide and strategic plan supplied for inspiration"
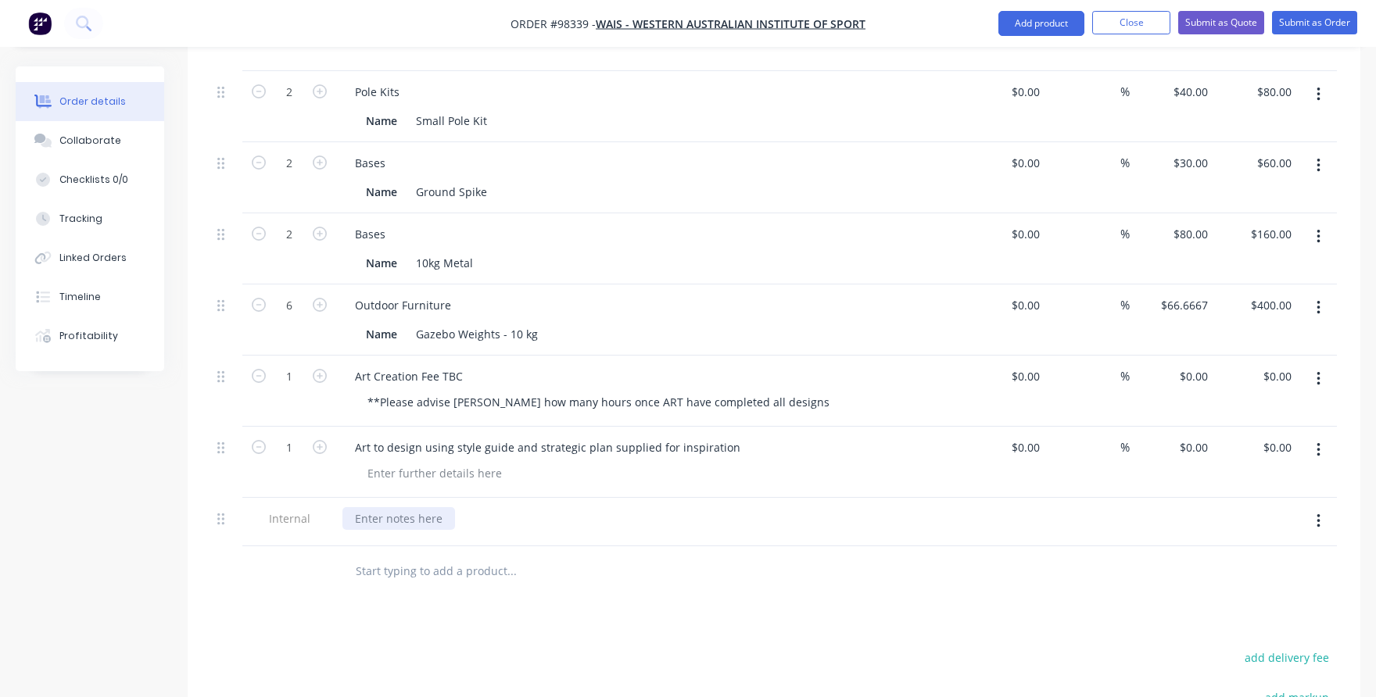
click at [376, 507] on div at bounding box center [398, 518] width 113 height 23
paste div
click at [1314, 436] on button "button" at bounding box center [1318, 450] width 37 height 28
click at [1240, 542] on div "Delete" at bounding box center [1262, 553] width 120 height 23
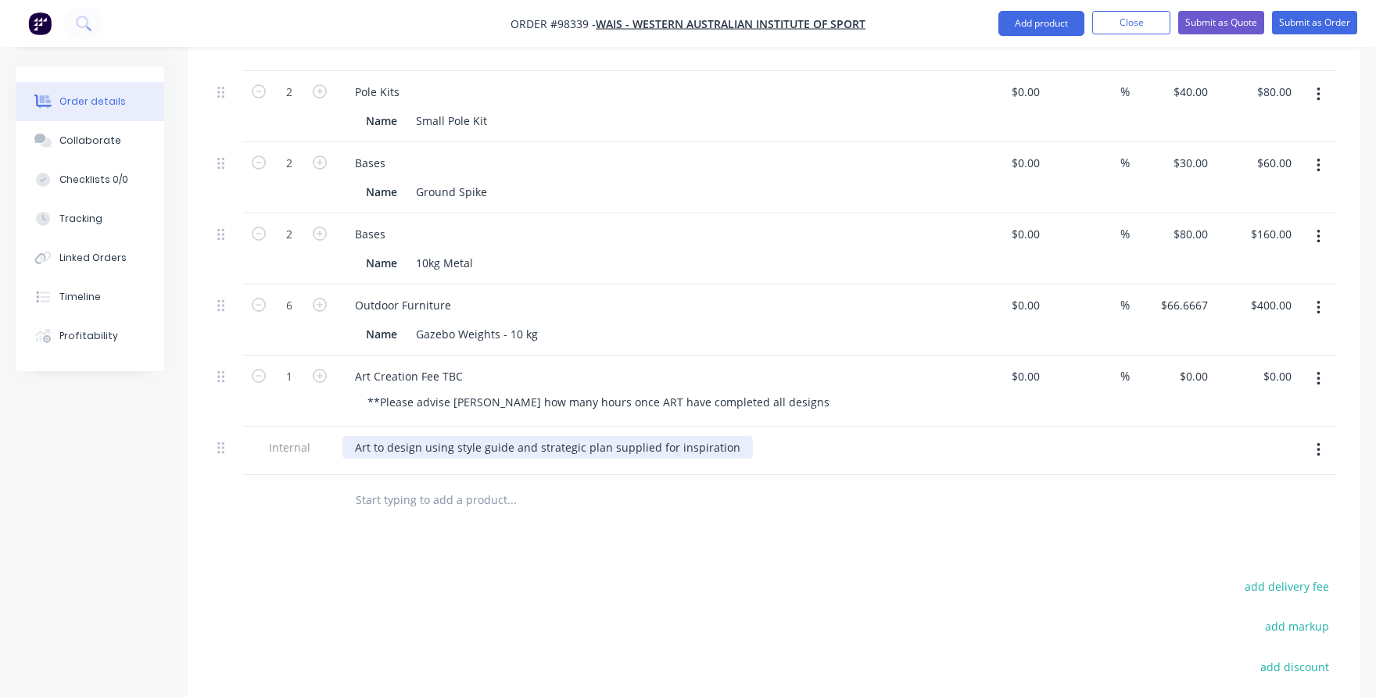
click at [368, 436] on div "Art to design using style guide and strategic plan supplied for inspiration" at bounding box center [547, 447] width 410 height 23
click at [381, 436] on div "Art to design using style guide and strategic plan supplied for inspiration" at bounding box center [547, 447] width 410 height 23
click at [451, 436] on div "ART: please design using style guide and strategic plan supplied for inspiration" at bounding box center [563, 447] width 442 height 23
click at [415, 436] on div "ART: please design using style guide and strategic plan supplied for inspiration" at bounding box center [563, 447] width 442 height 23
click at [479, 485] on input "text" at bounding box center [511, 500] width 313 height 31
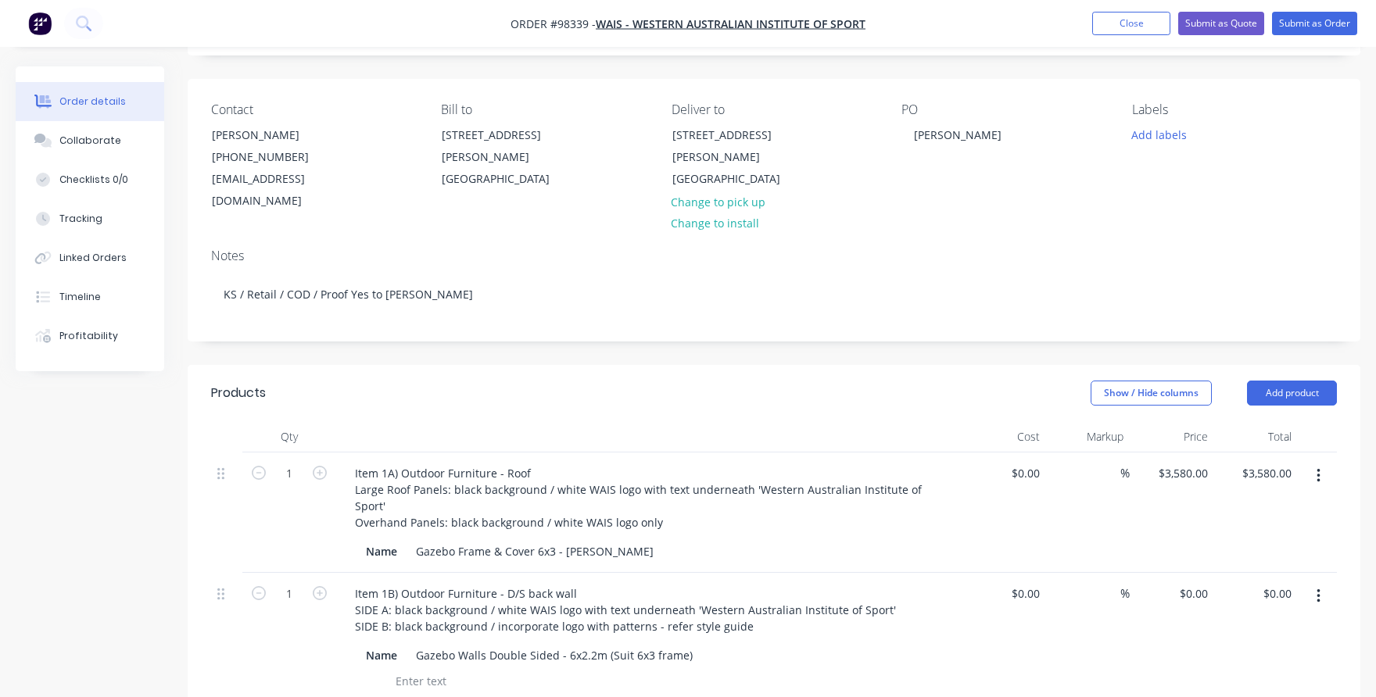
scroll to position [93, 0]
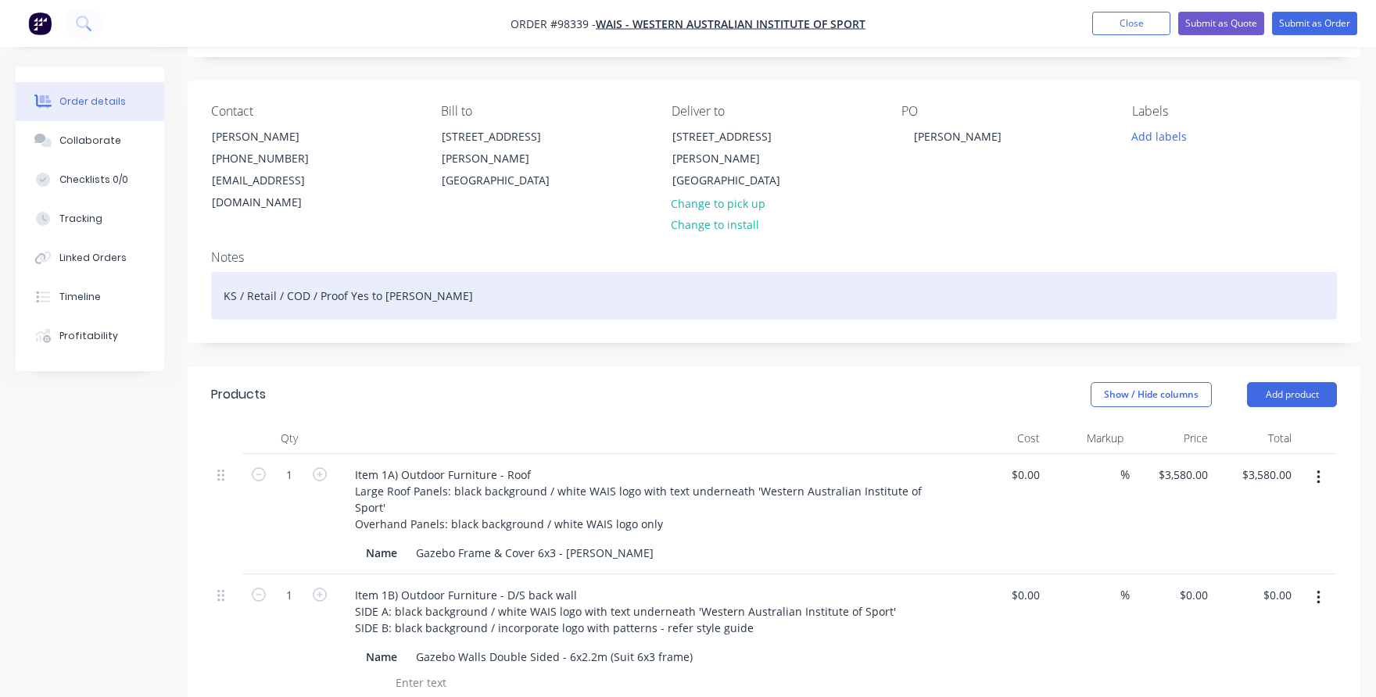
click at [402, 275] on div "KS / Retail / COD / Proof Yes to [PERSON_NAME]" at bounding box center [773, 296] width 1125 height 48
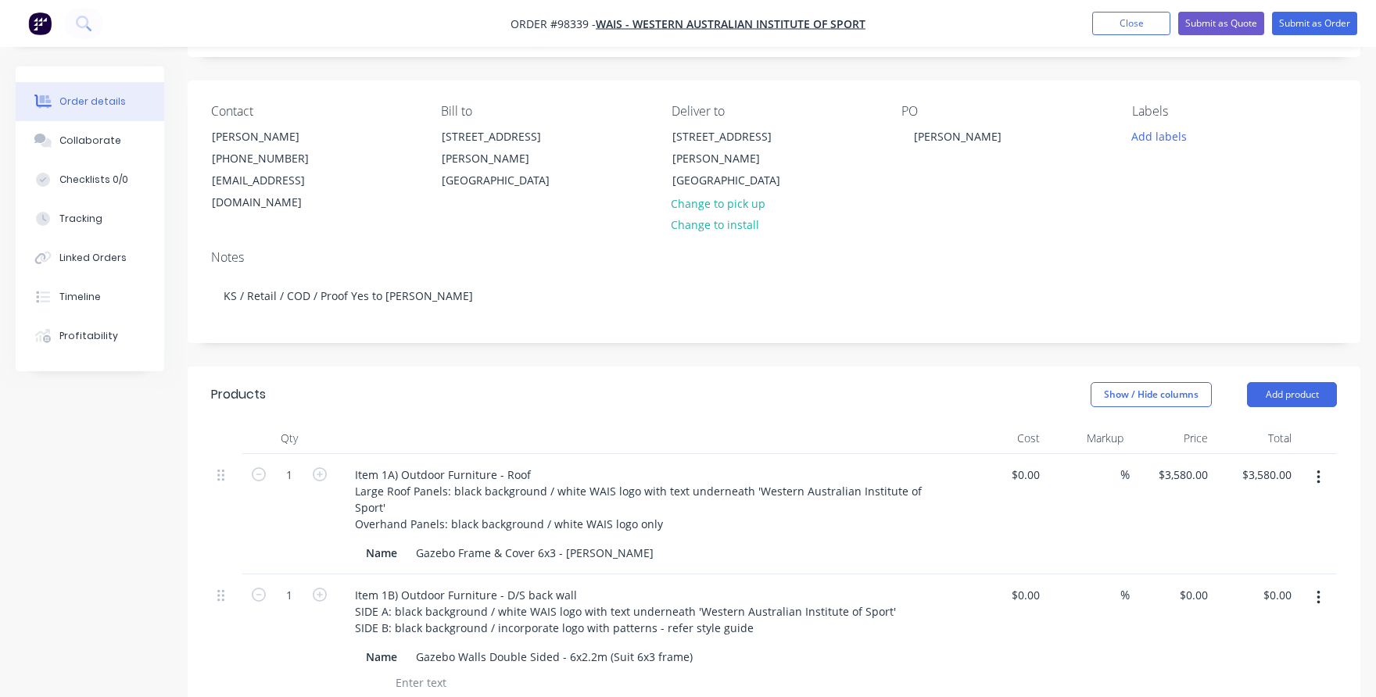
click at [1165, 520] on div "$3,580.00 $3,580.00" at bounding box center [1171, 514] width 84 height 120
click at [1192, 463] on input "3580" at bounding box center [1185, 474] width 57 height 23
type input "$2,310.00"
click at [1200, 498] on div "$2,310.00 2310" at bounding box center [1171, 514] width 84 height 120
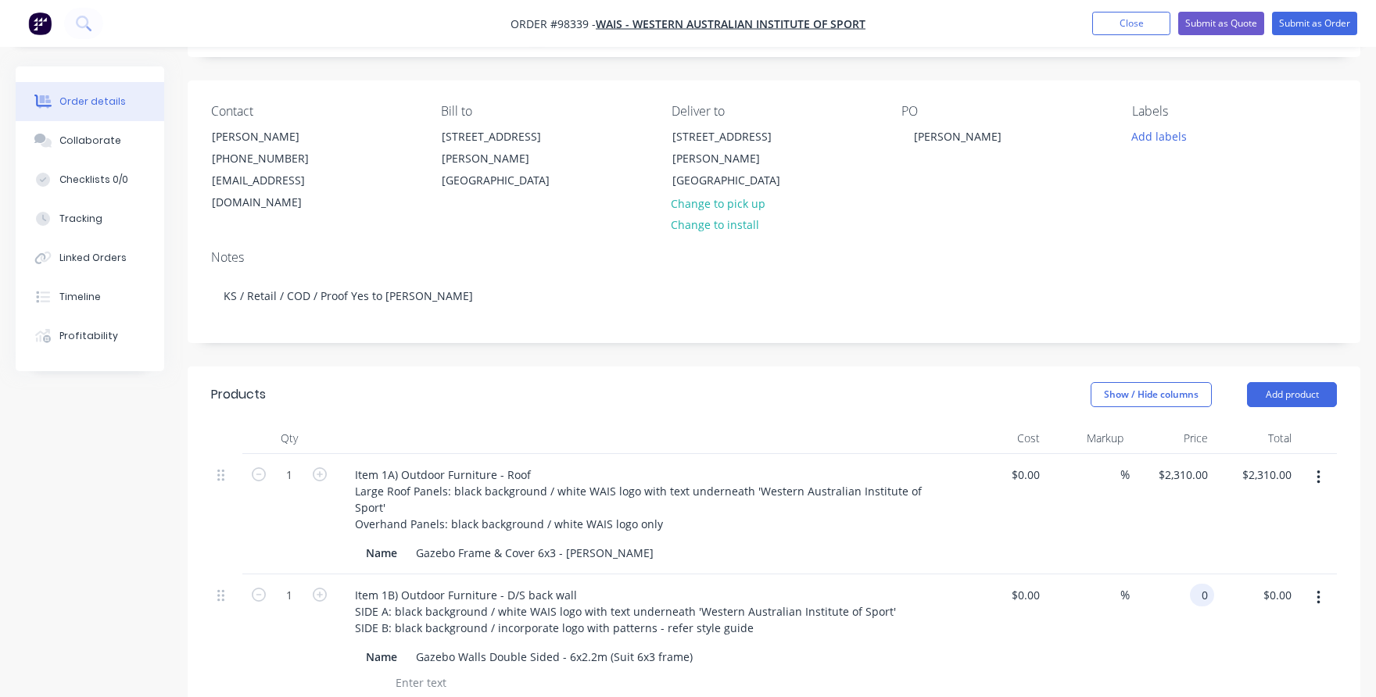
click at [1185, 574] on div "0 0" at bounding box center [1171, 639] width 84 height 130
type input "$1,710.00"
click at [1171, 581] on div "$1,710.00 1710" at bounding box center [1171, 639] width 84 height 130
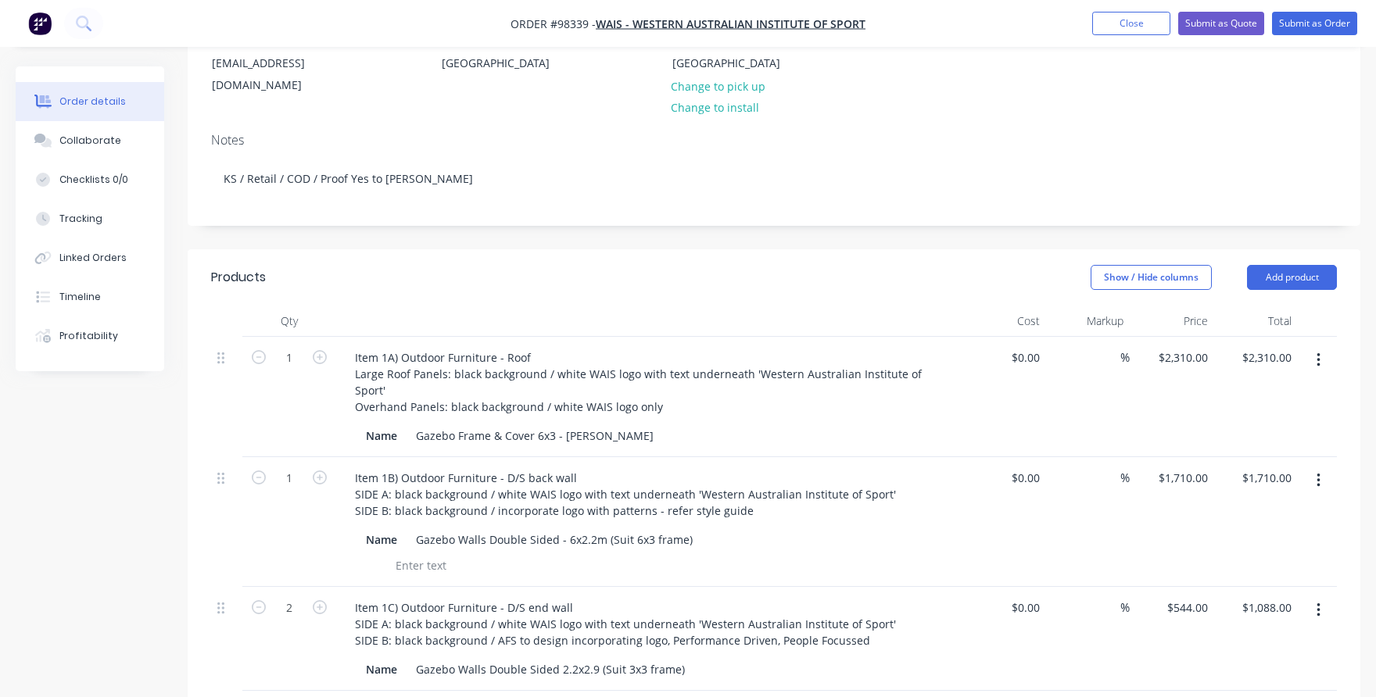
scroll to position [249, 0]
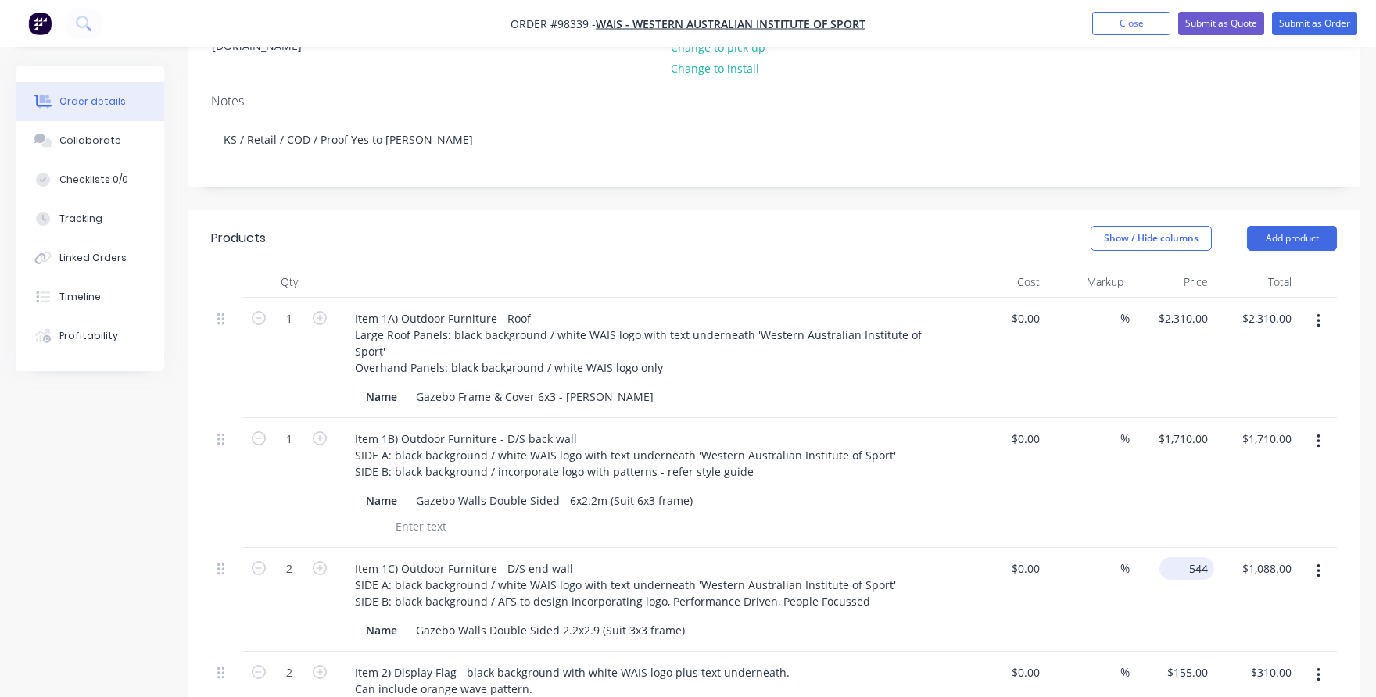
click at [1186, 557] on div "544 $544.00" at bounding box center [1189, 568] width 48 height 23
type input "$420.00"
type input "$840.00"
click at [1100, 558] on div "%" at bounding box center [1088, 600] width 84 height 104
click at [1164, 418] on div "1710 1710" at bounding box center [1171, 483] width 84 height 130
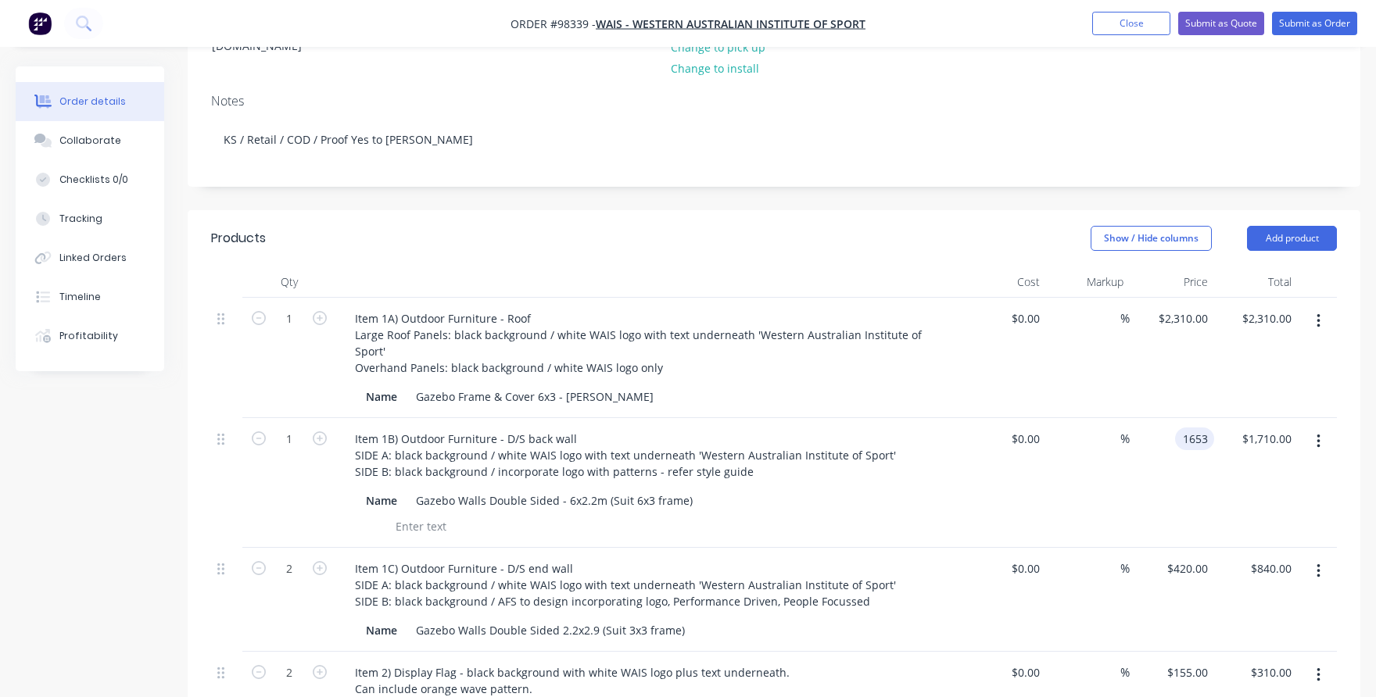
type input "$1,653.00"
click at [1031, 506] on div "$0.00 $0.00" at bounding box center [1003, 483] width 84 height 130
click at [1190, 428] on input "1653" at bounding box center [1185, 439] width 57 height 23
type input "$1,653.00"
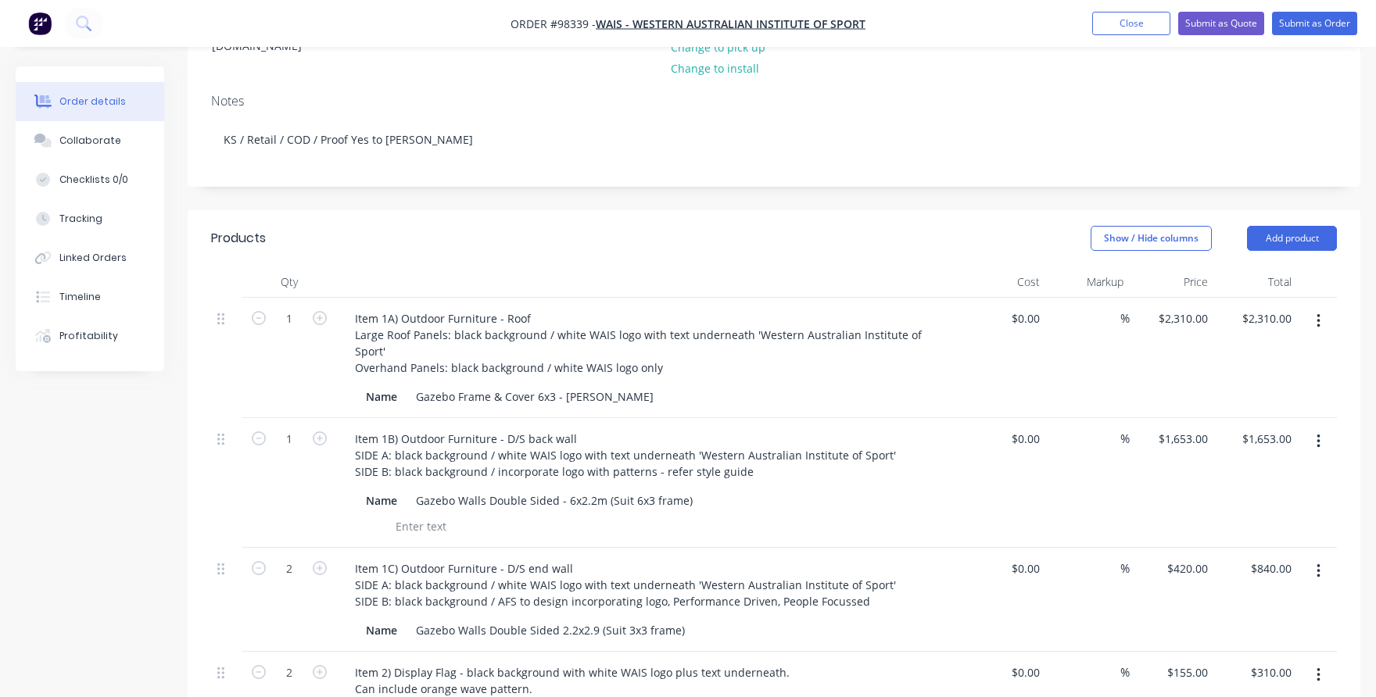
click at [1057, 491] on div "%" at bounding box center [1088, 483] width 84 height 130
click at [983, 581] on div "$0.00 $0.00" at bounding box center [1003, 600] width 84 height 104
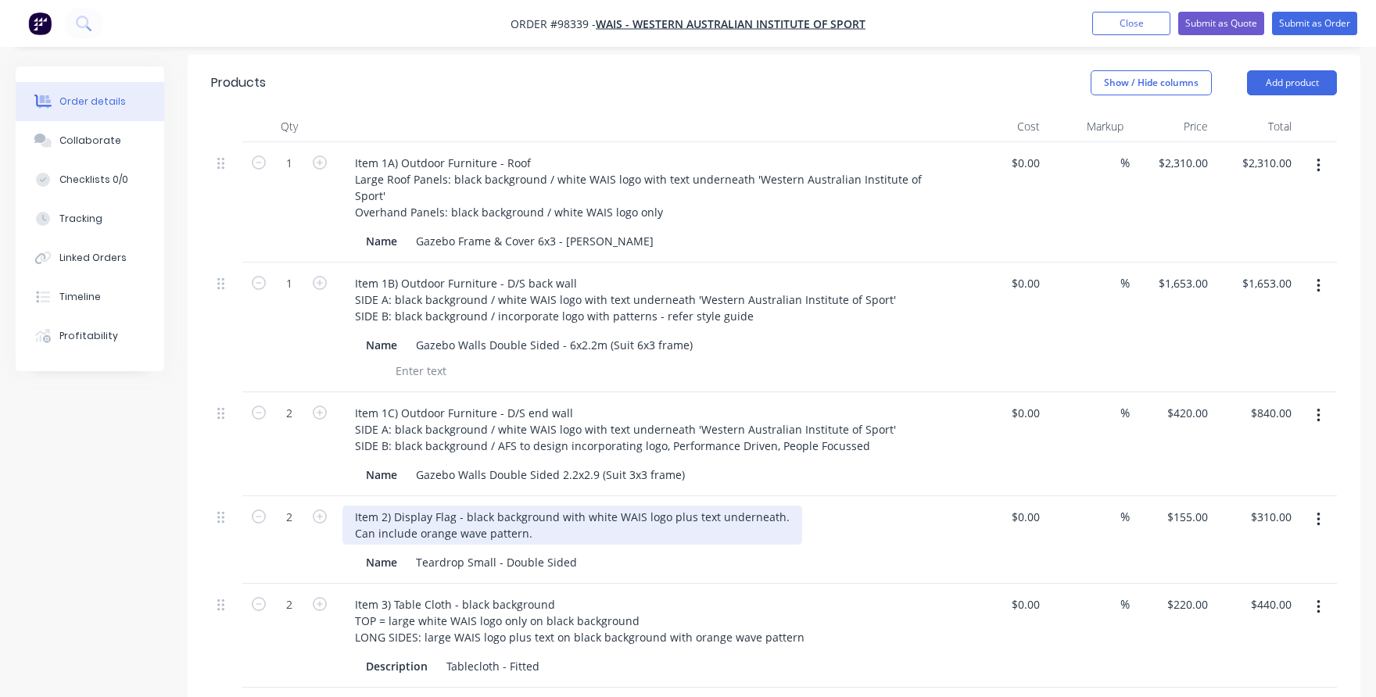
scroll to position [406, 0]
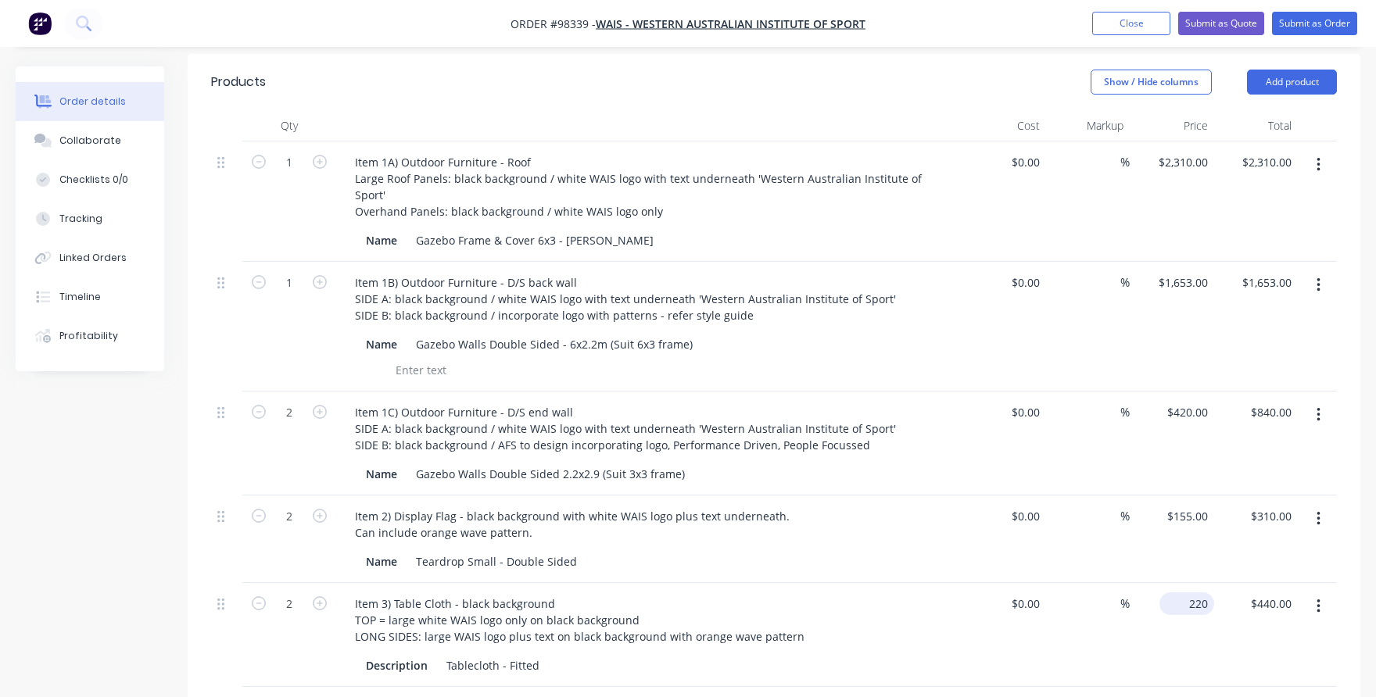
click at [1190, 592] on input "220" at bounding box center [1189, 603] width 48 height 23
type input "$260.00"
type input "$520.00"
click at [1021, 630] on div "$0.00 $0.00" at bounding box center [1003, 635] width 84 height 104
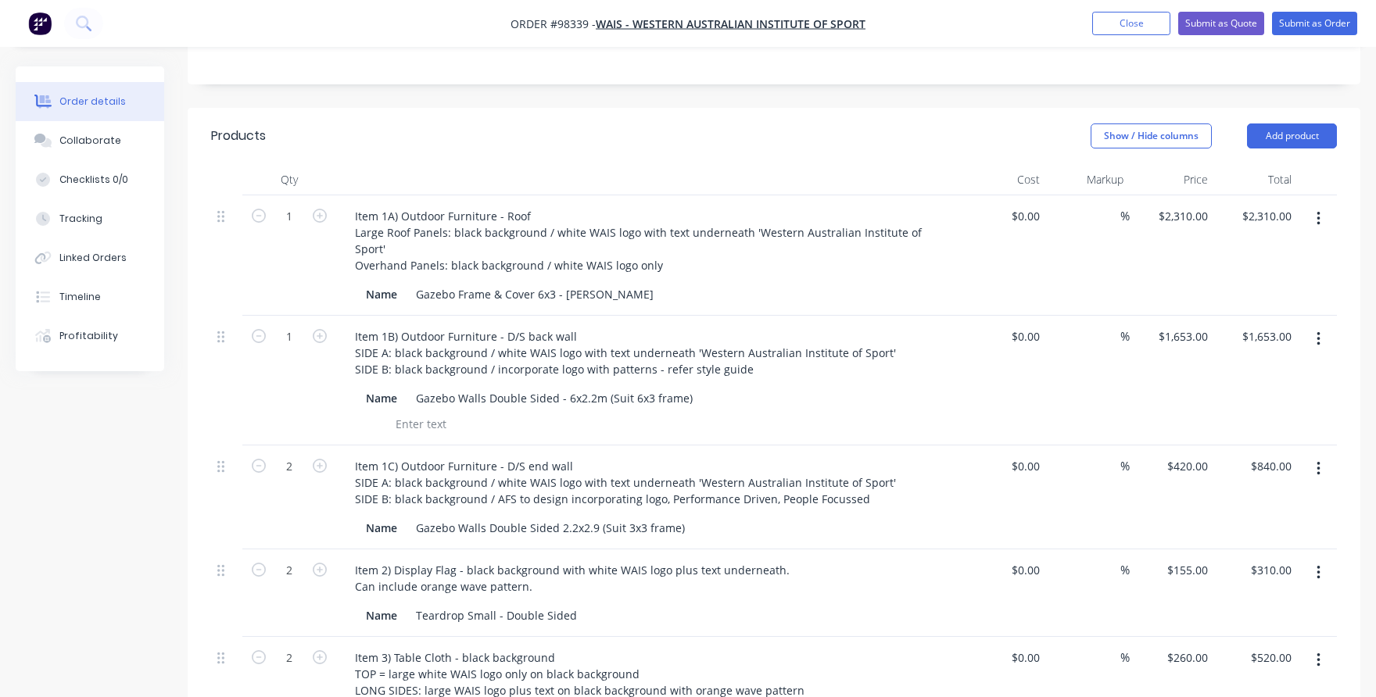
scroll to position [347, 0]
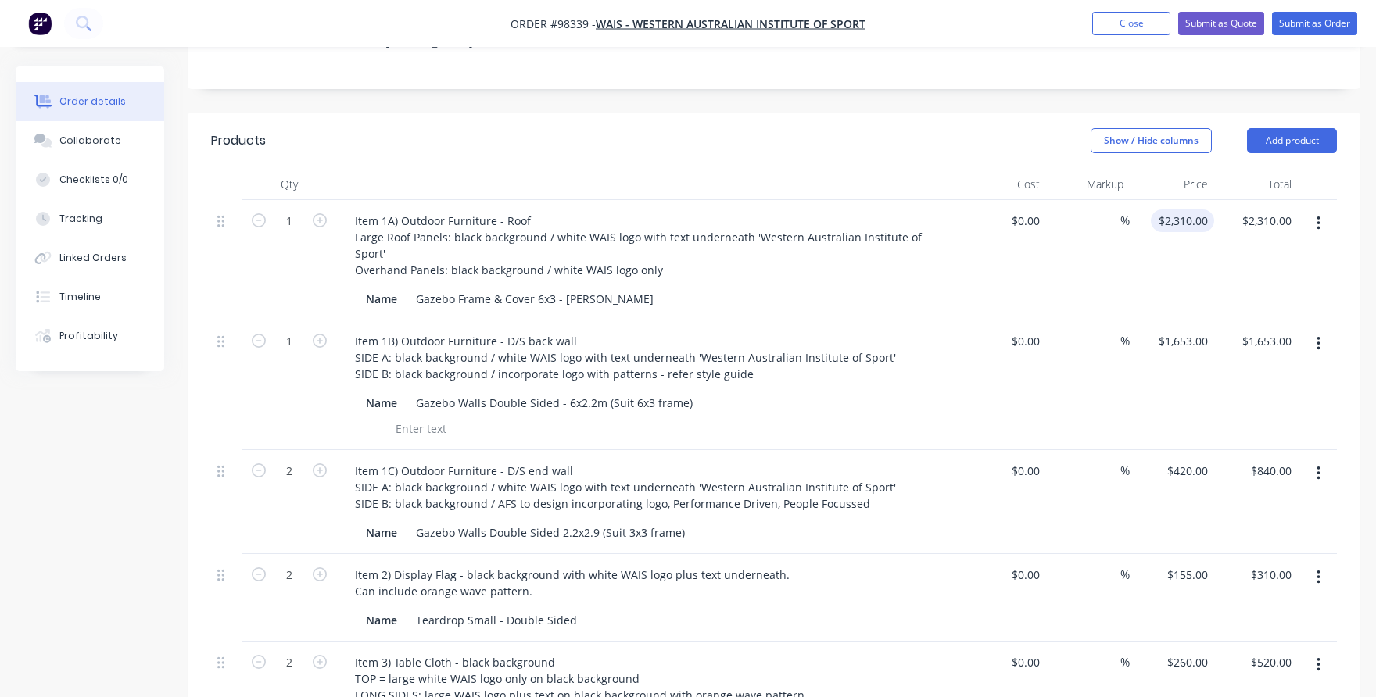
type input "2310"
click at [1194, 209] on input "2310" at bounding box center [1197, 220] width 33 height 23
type input "$0.00"
type input "0.00"
click at [1255, 200] on div "0.00 $2,310.00" at bounding box center [1256, 260] width 84 height 120
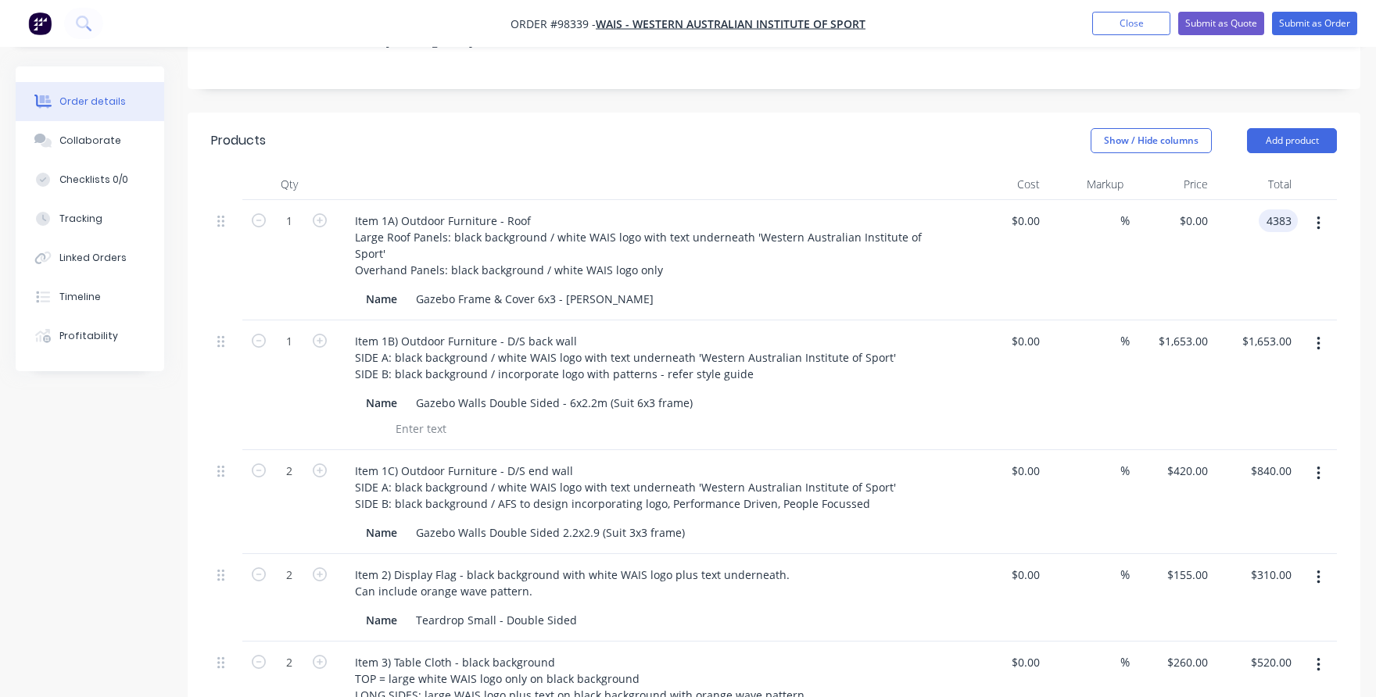
type input "4383"
type input "$4,383.00"
click at [1252, 257] on div "$4,383.00 4383" at bounding box center [1256, 260] width 84 height 120
click at [1201, 330] on input "1653" at bounding box center [1197, 341] width 33 height 23
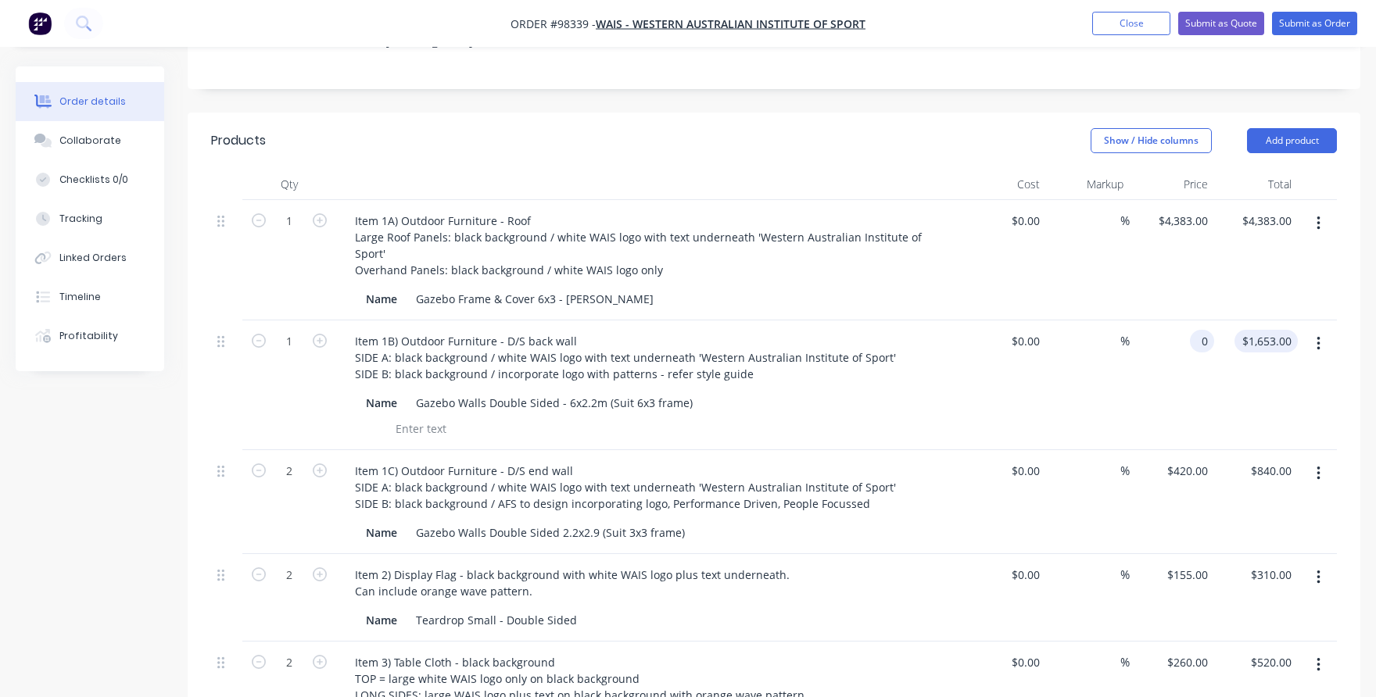
type input "$0.00"
click at [1248, 320] on div "0.00 0.00" at bounding box center [1256, 385] width 84 height 130
type input "$0.00"
click at [1185, 460] on div "420 $420.00" at bounding box center [1186, 471] width 55 height 23
type input "$0.00"
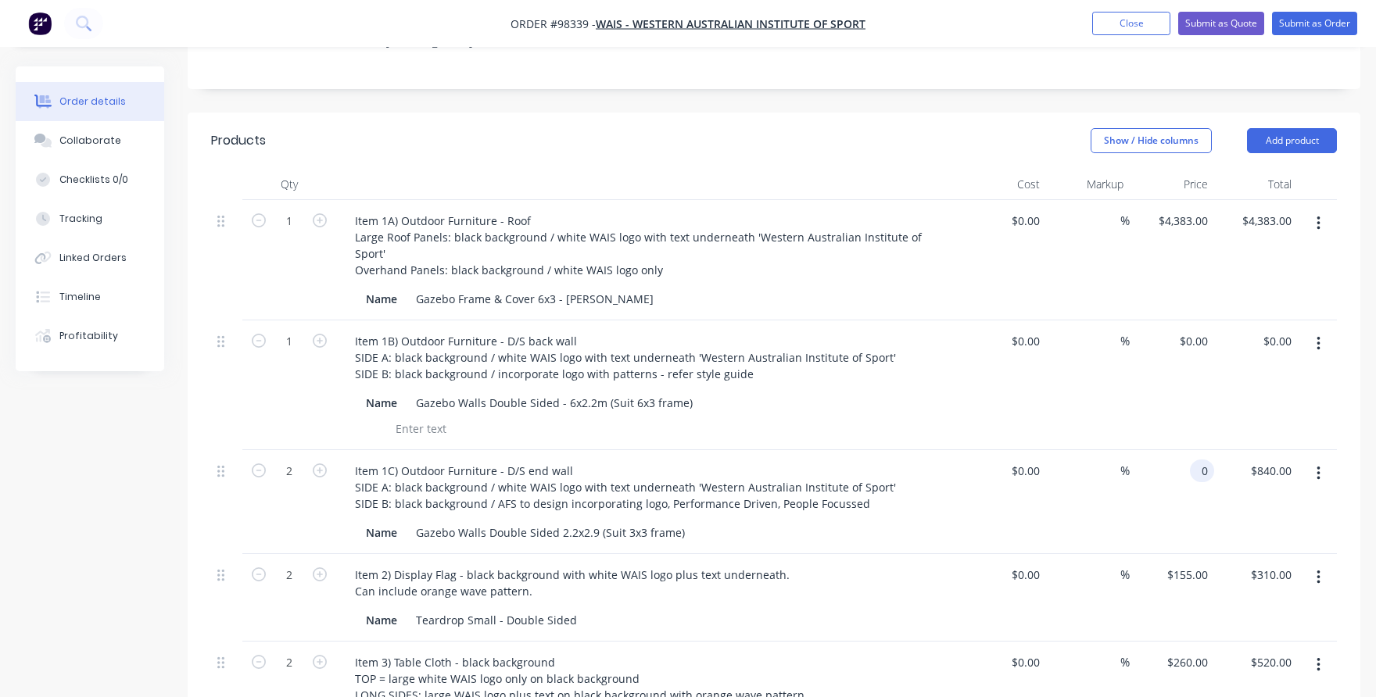
type input "$0.00"
click at [1193, 463] on div "$0.00 0" at bounding box center [1171, 502] width 84 height 104
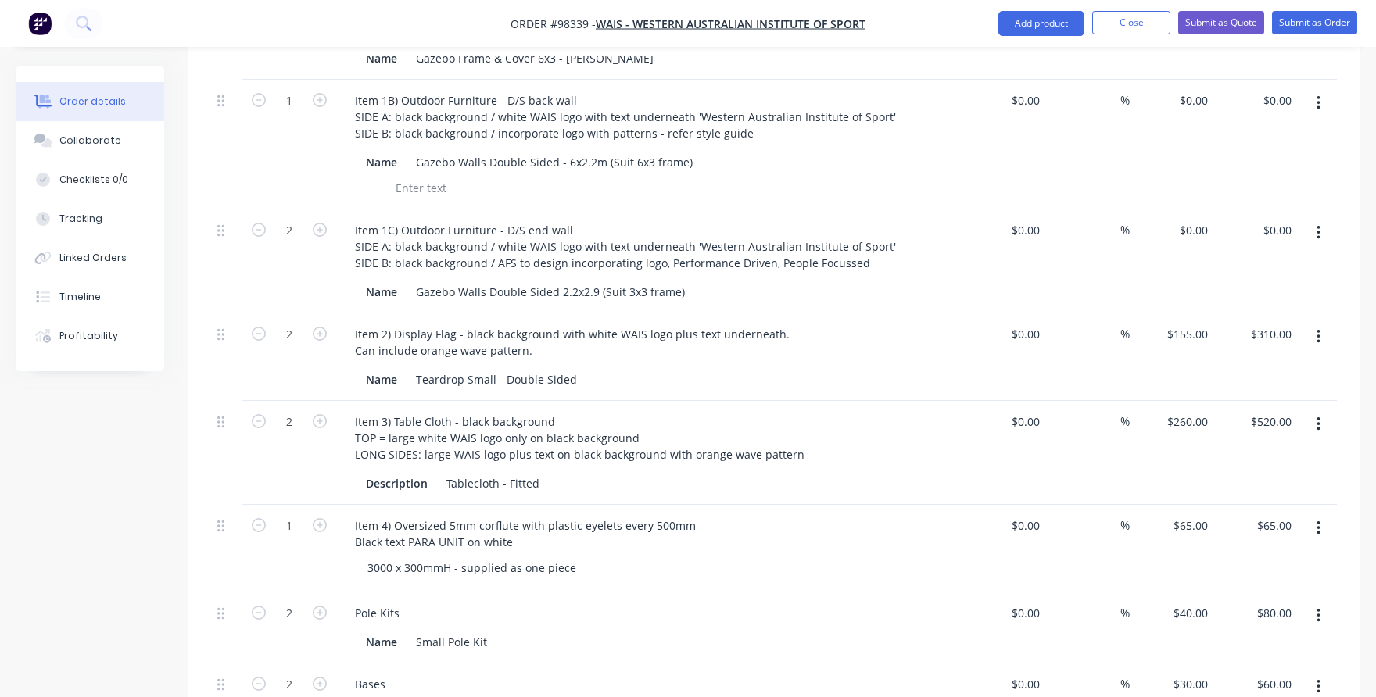
scroll to position [584, 0]
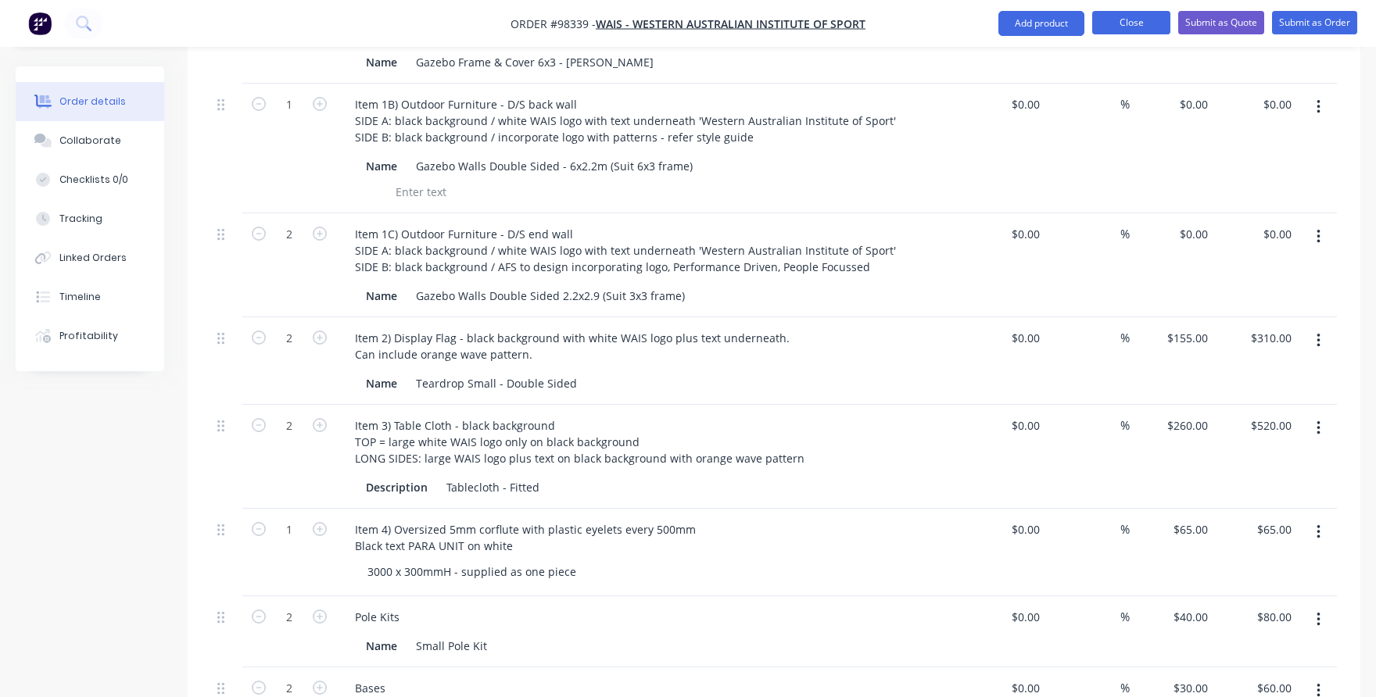
click at [1146, 17] on button "Close" at bounding box center [1131, 22] width 78 height 23
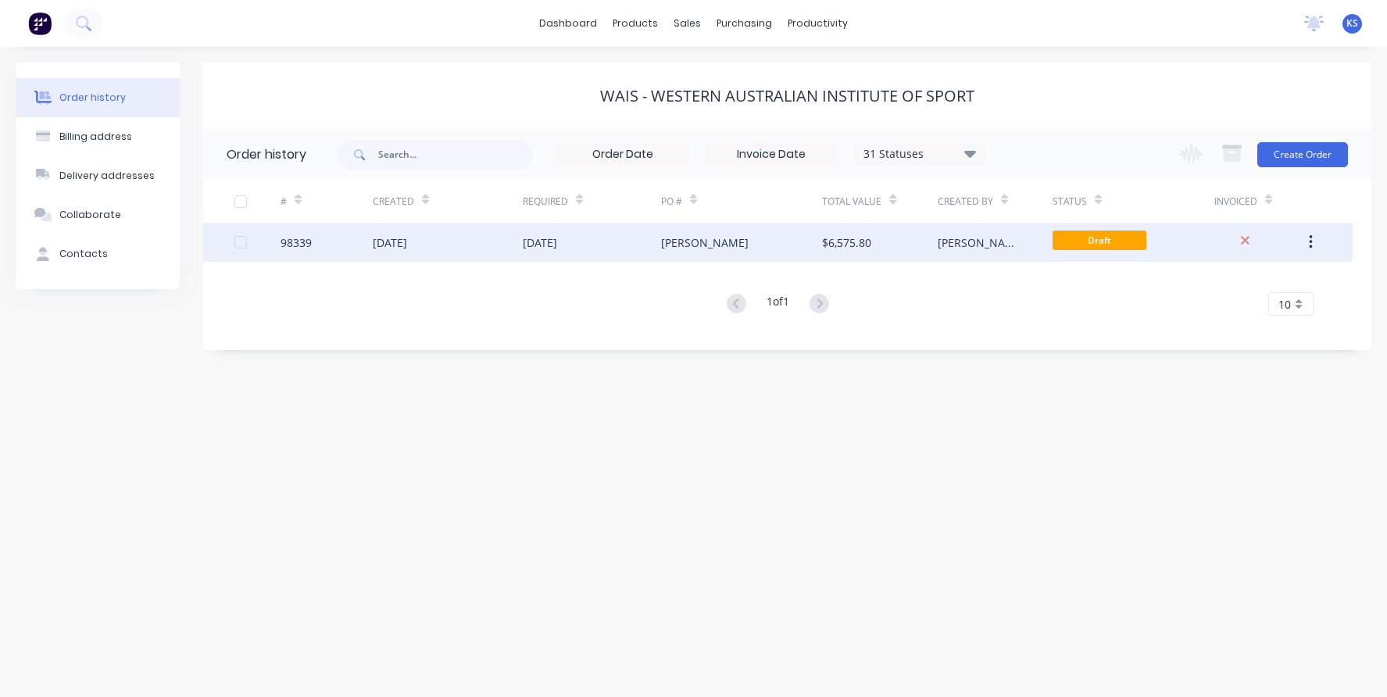
click at [392, 243] on div "[DATE]" at bounding box center [390, 242] width 34 height 16
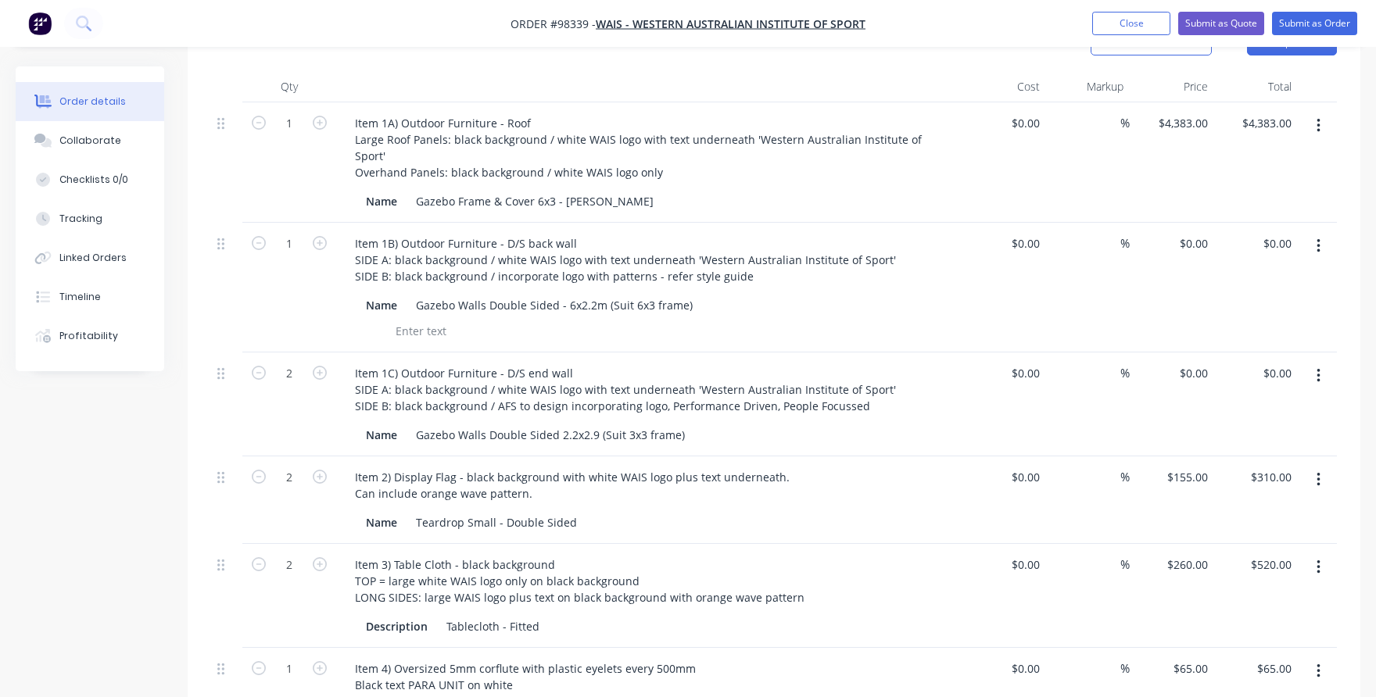
scroll to position [400, 0]
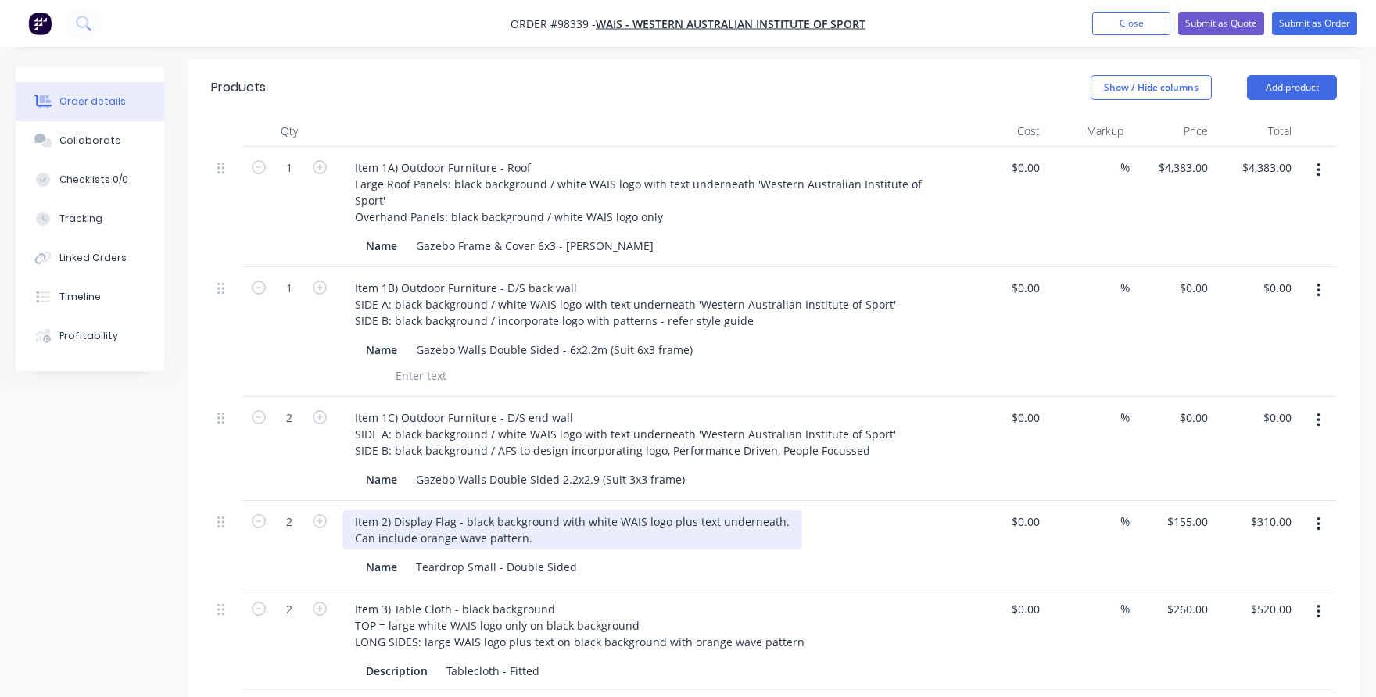
click at [453, 510] on div "Item 2) Display Flag - black background with white WAIS logo plus text undernea…" at bounding box center [572, 529] width 460 height 39
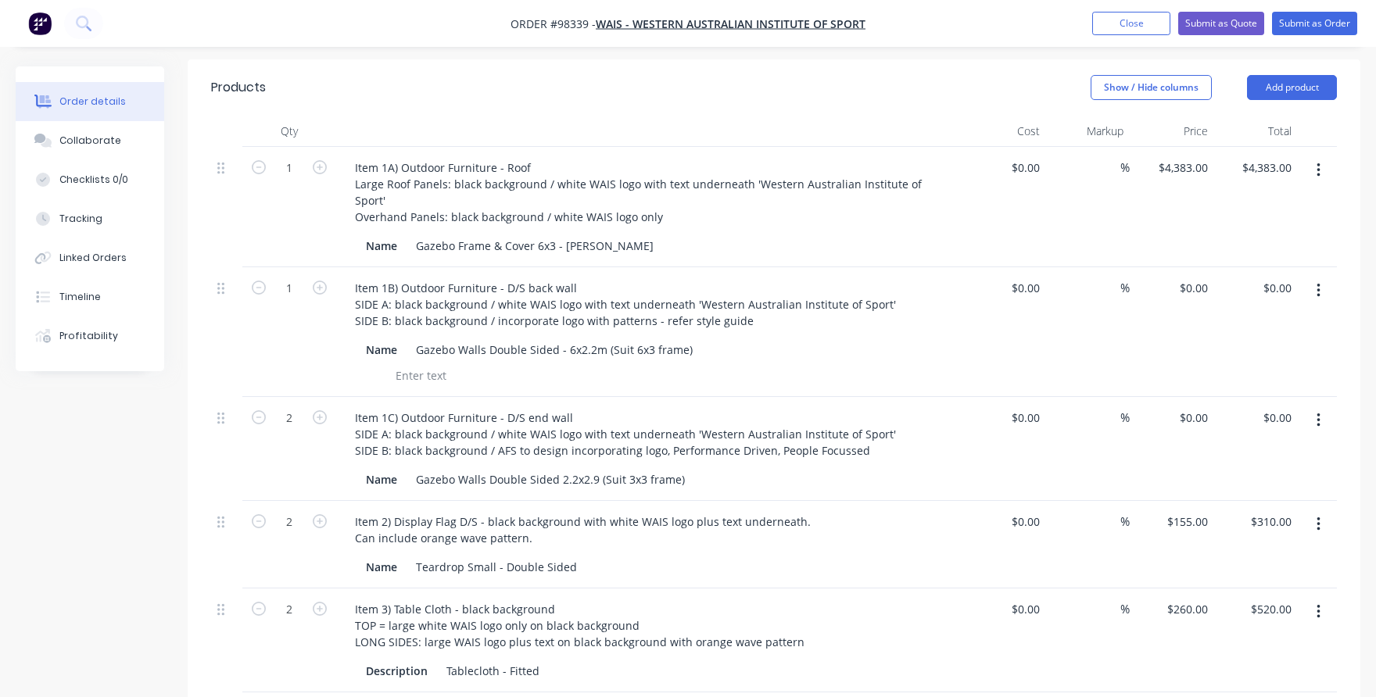
click at [410, 660] on div "Description Tablecloth - Fitted" at bounding box center [646, 671] width 572 height 23
